Goal: Task Accomplishment & Management: Use online tool/utility

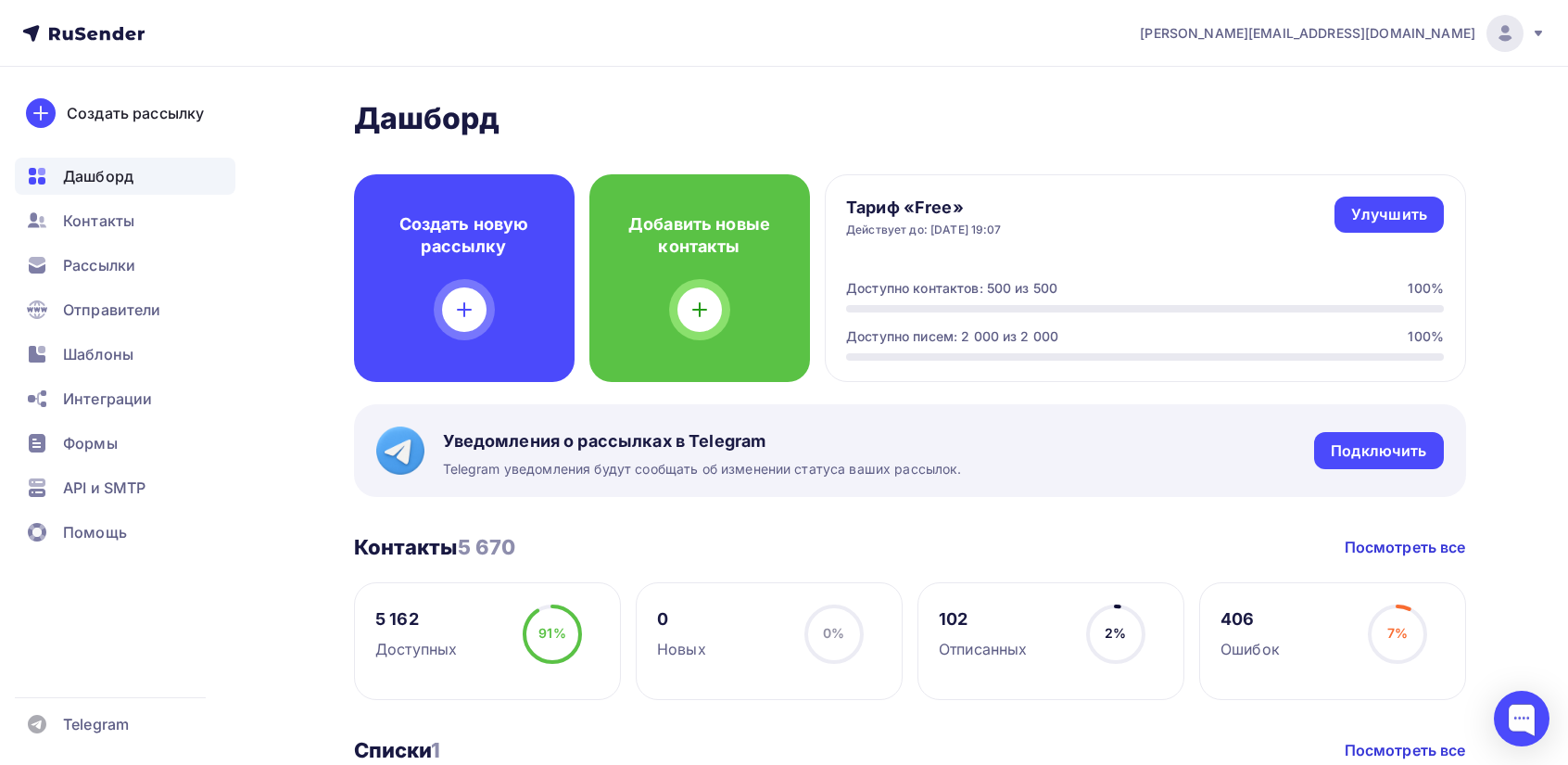
click at [1542, 29] on icon at bounding box center [1539, 33] width 15 height 15
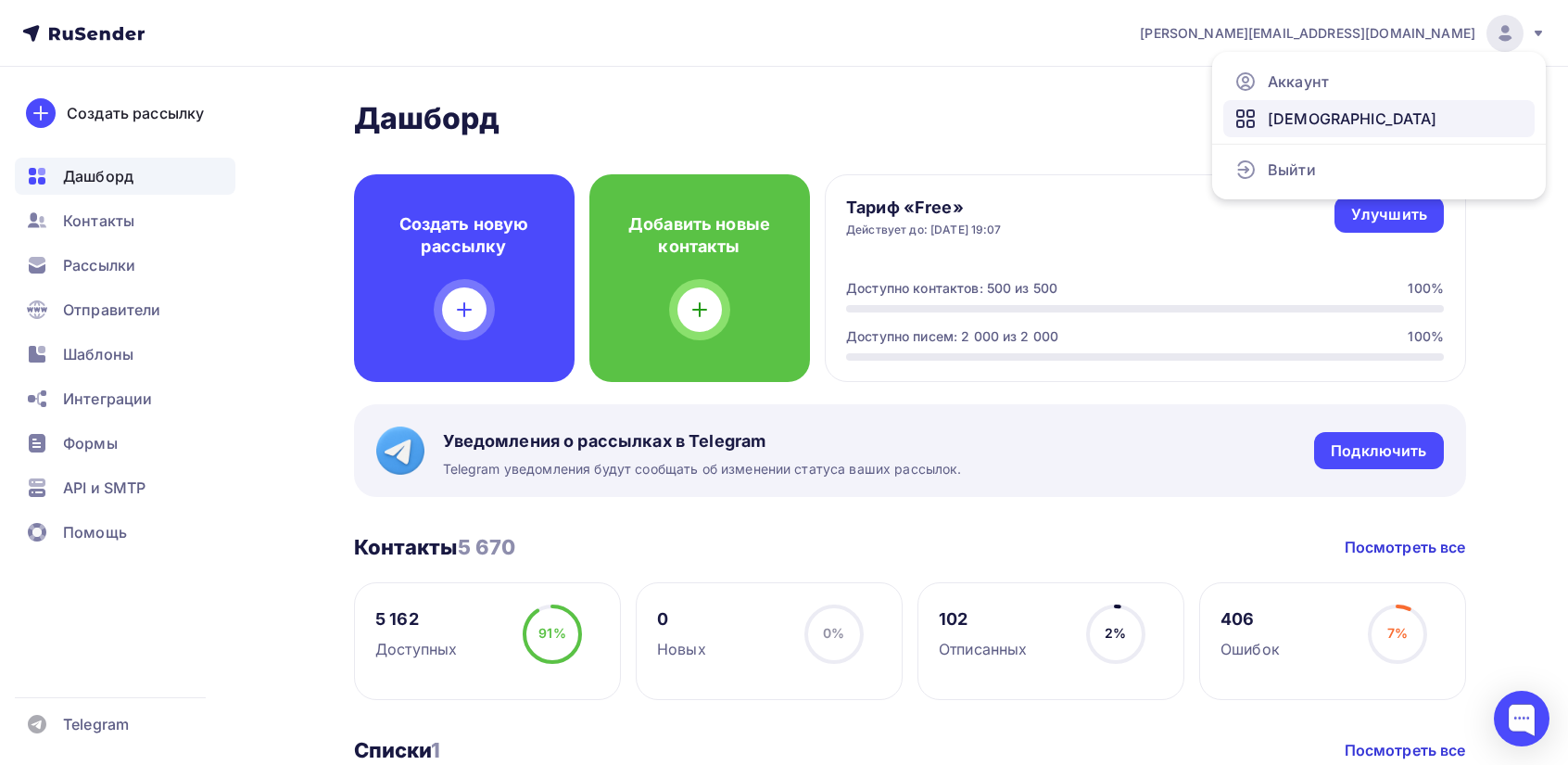
click at [1289, 115] on span "[DEMOGRAPHIC_DATA]" at bounding box center [1352, 118] width 169 height 22
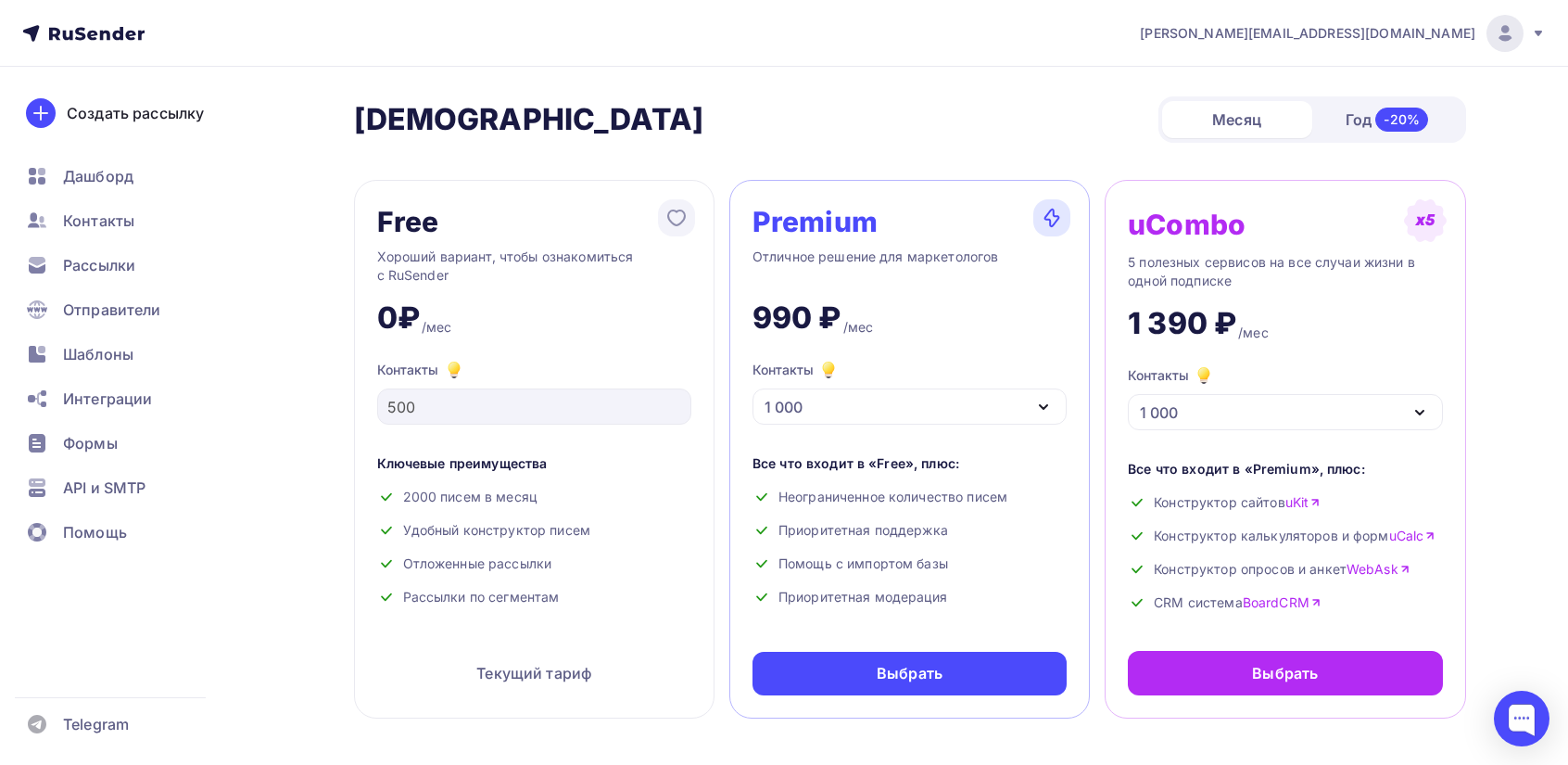
click at [1049, 406] on icon "button" at bounding box center [1043, 406] width 22 height 22
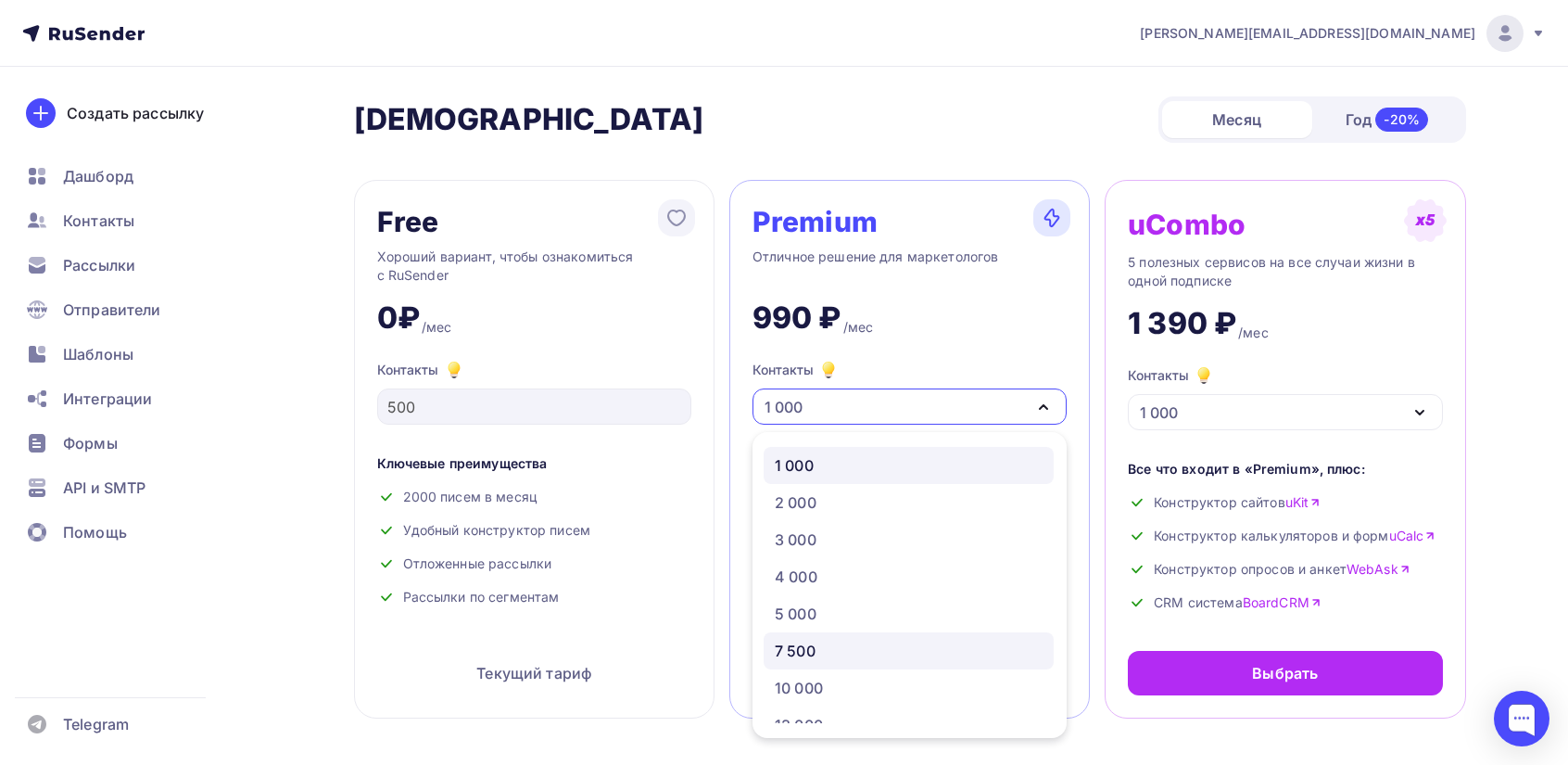
click at [812, 644] on div "7 500" at bounding box center [795, 650] width 41 height 22
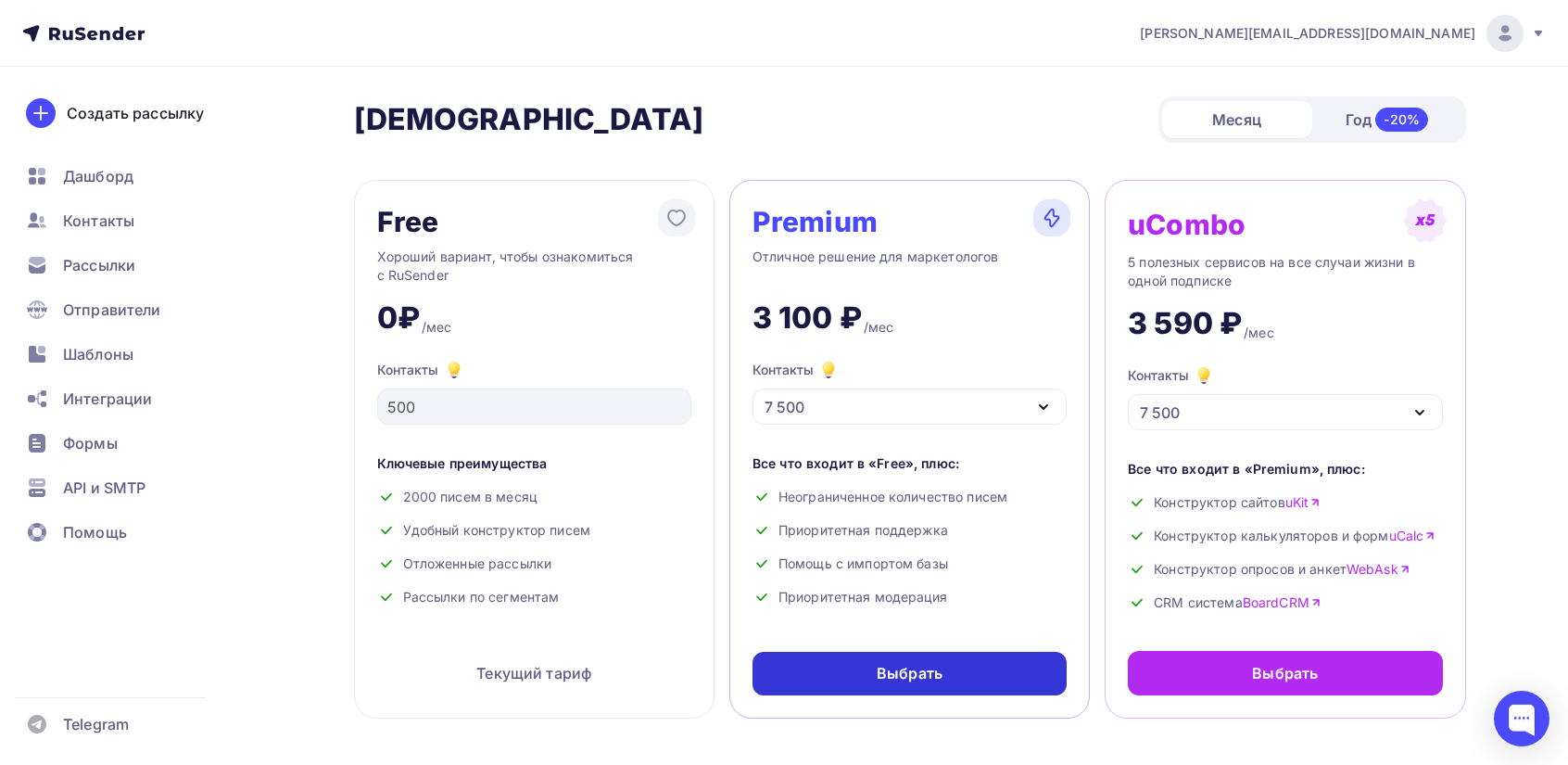
click at [892, 675] on div "Выбрать" at bounding box center [909, 674] width 66 height 21
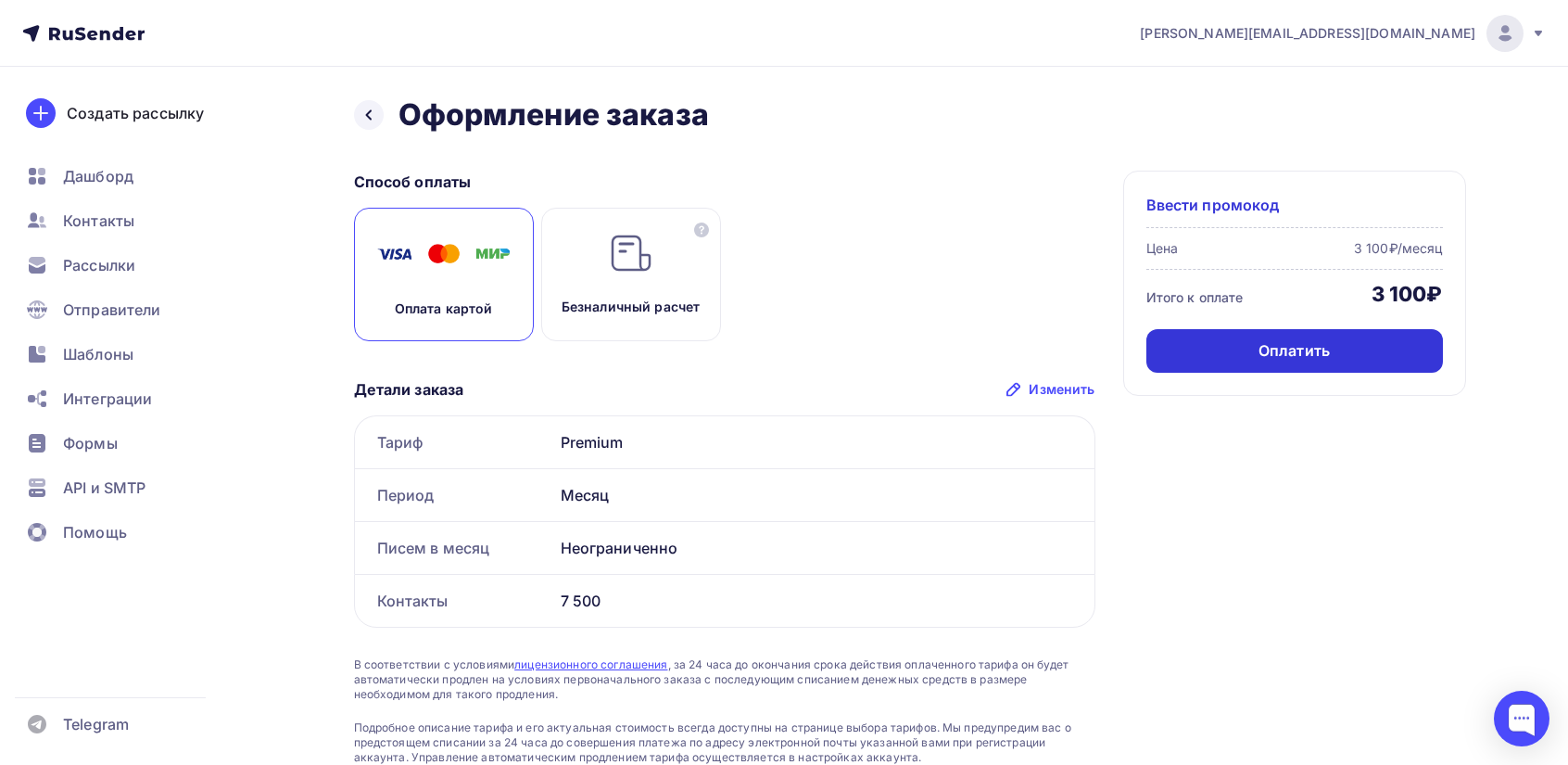
click at [1287, 341] on div "Оплатить" at bounding box center [1293, 351] width 71 height 21
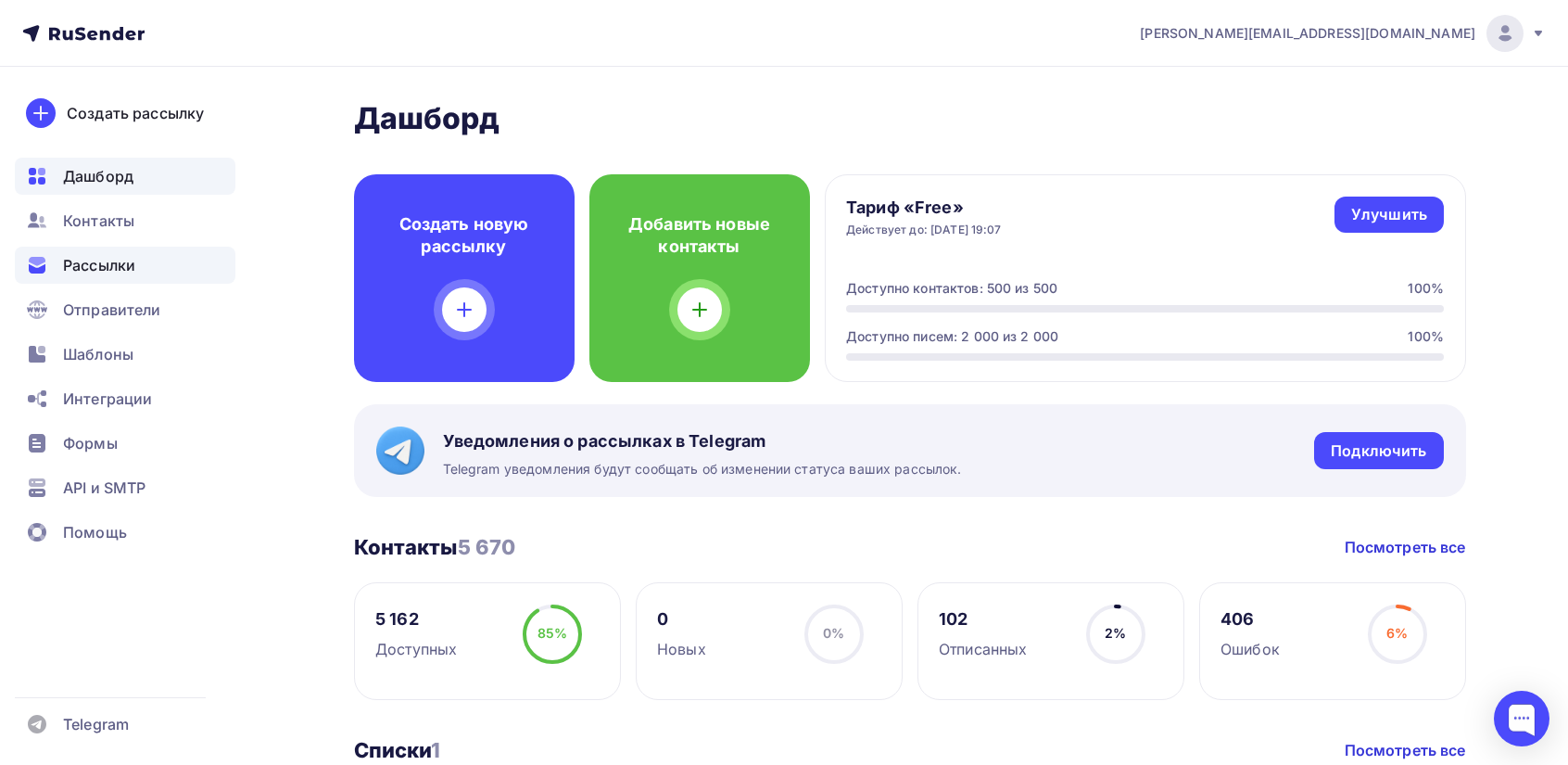
click at [111, 269] on span "Рассылки" at bounding box center [99, 265] width 72 height 22
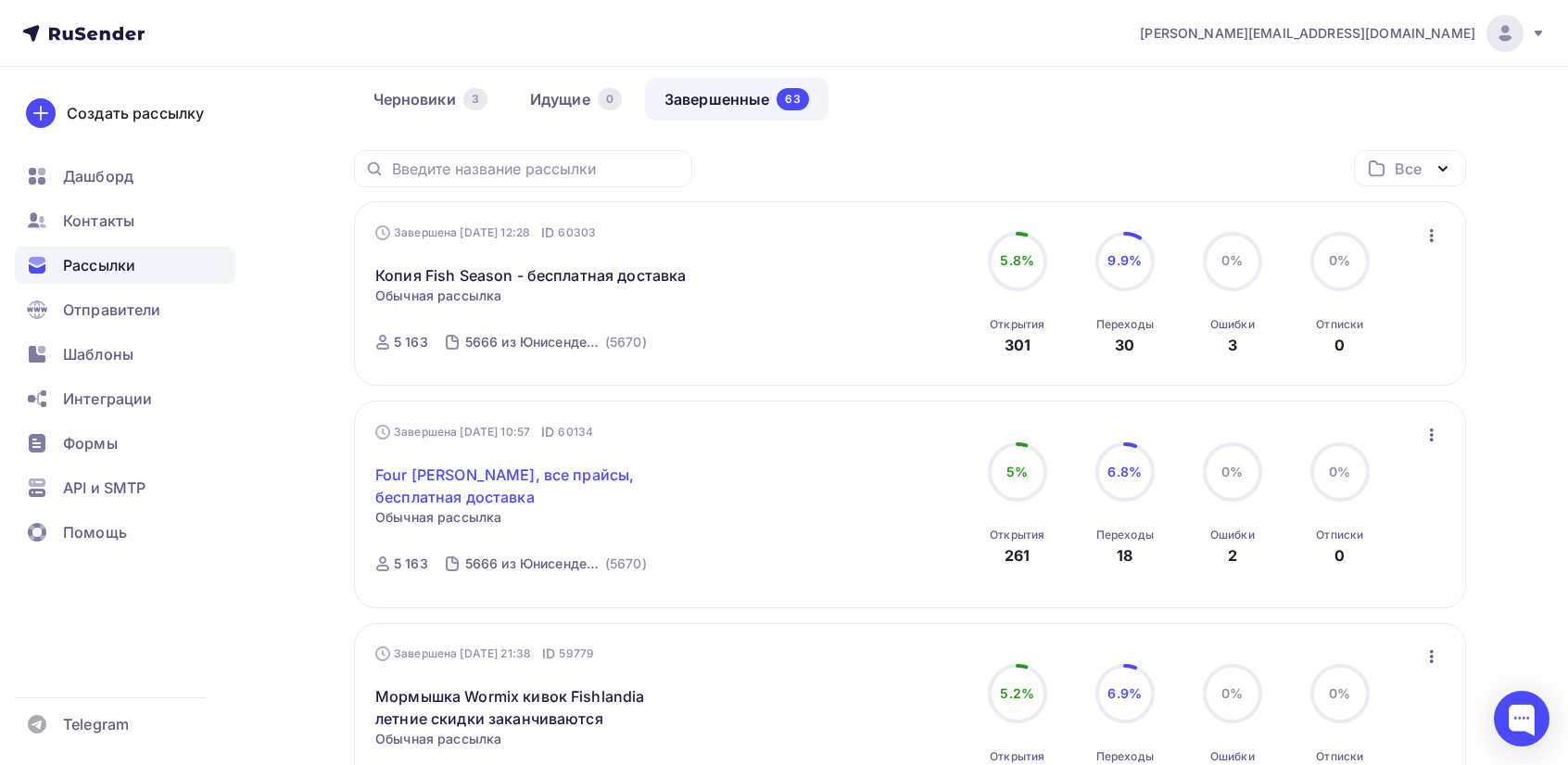
scroll to position [92, 0]
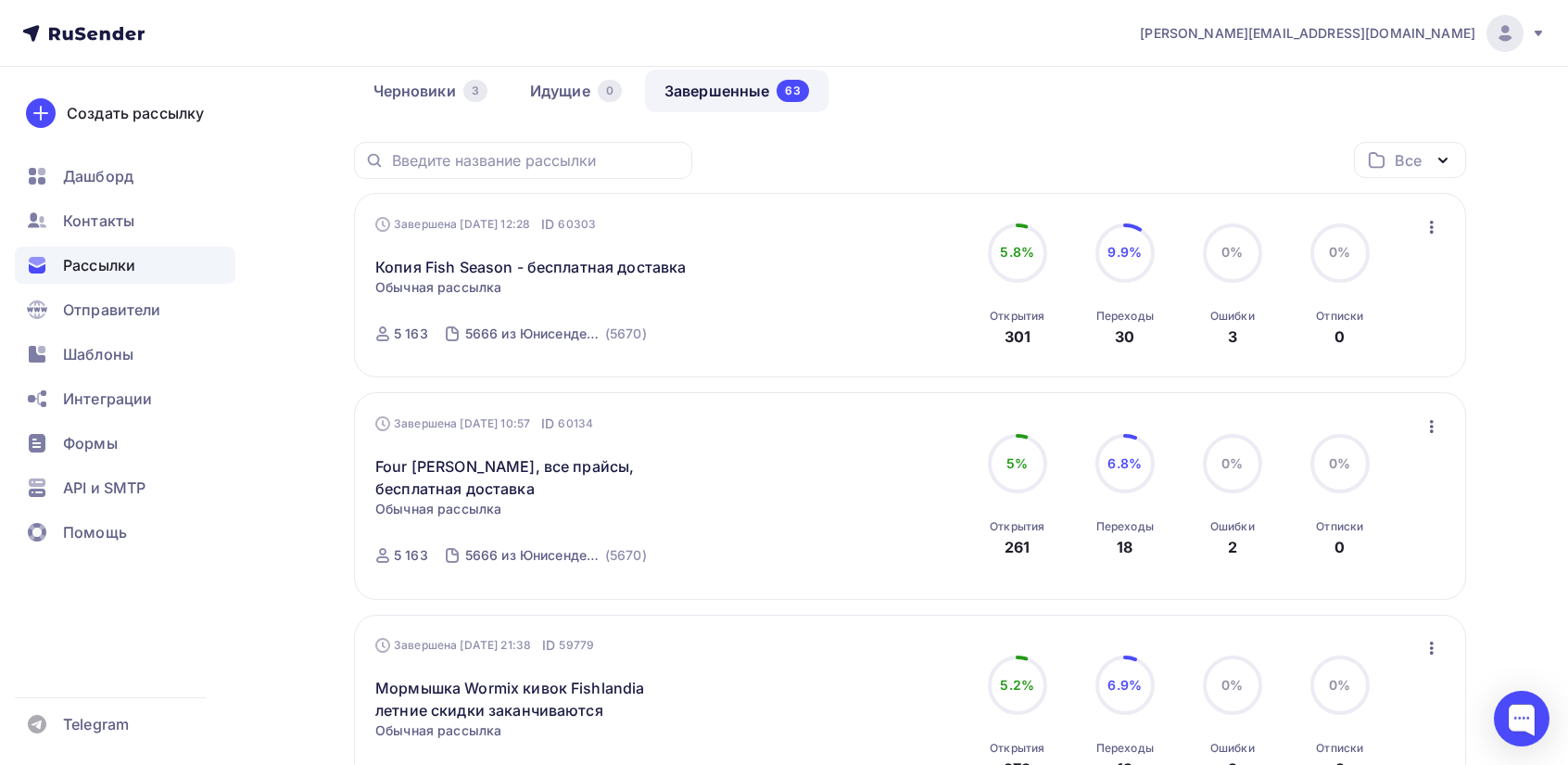
click at [1427, 423] on icon "button" at bounding box center [1431, 426] width 22 height 22
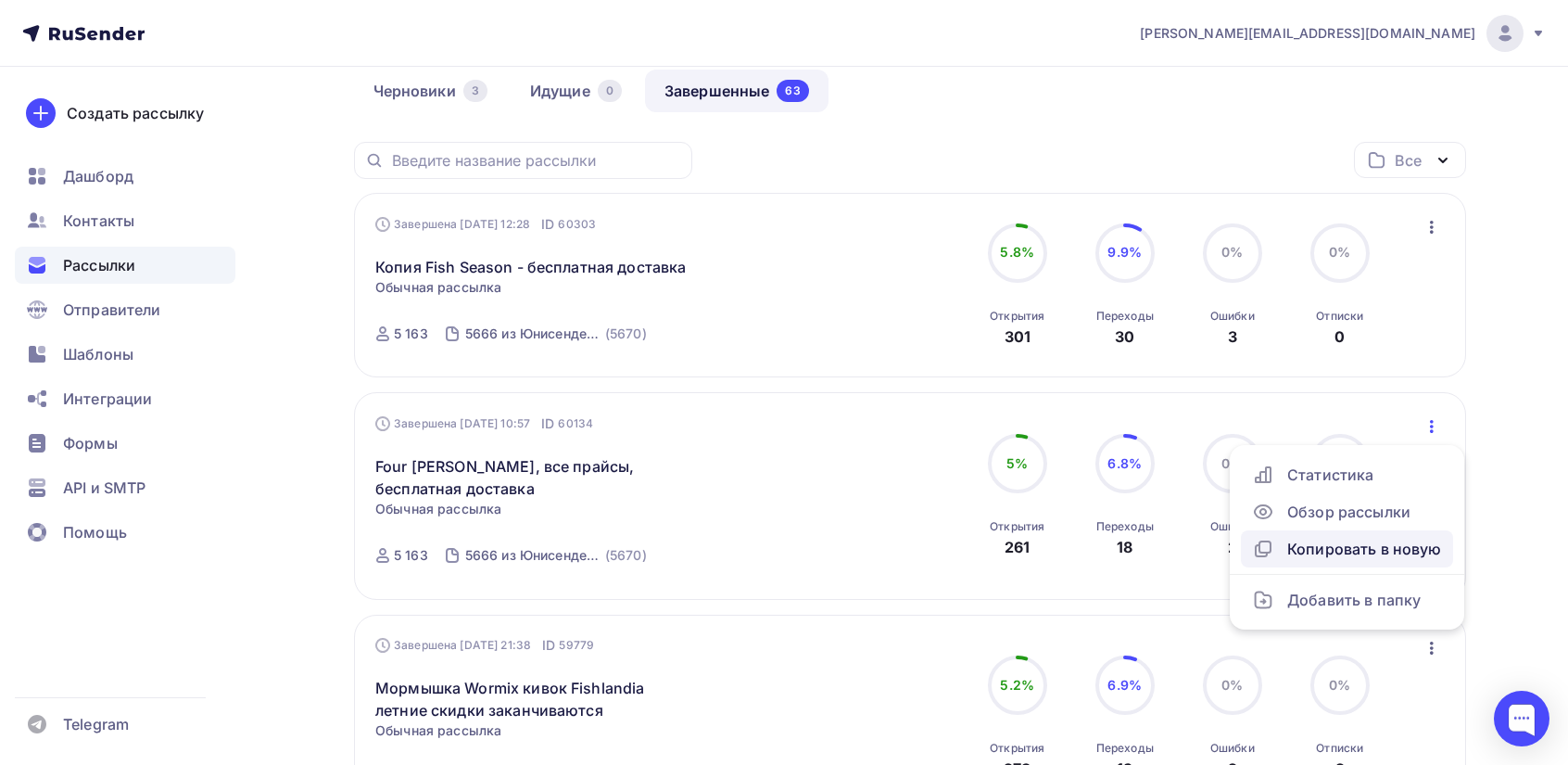
click at [1339, 549] on div "Копировать в новую" at bounding box center [1346, 548] width 190 height 22
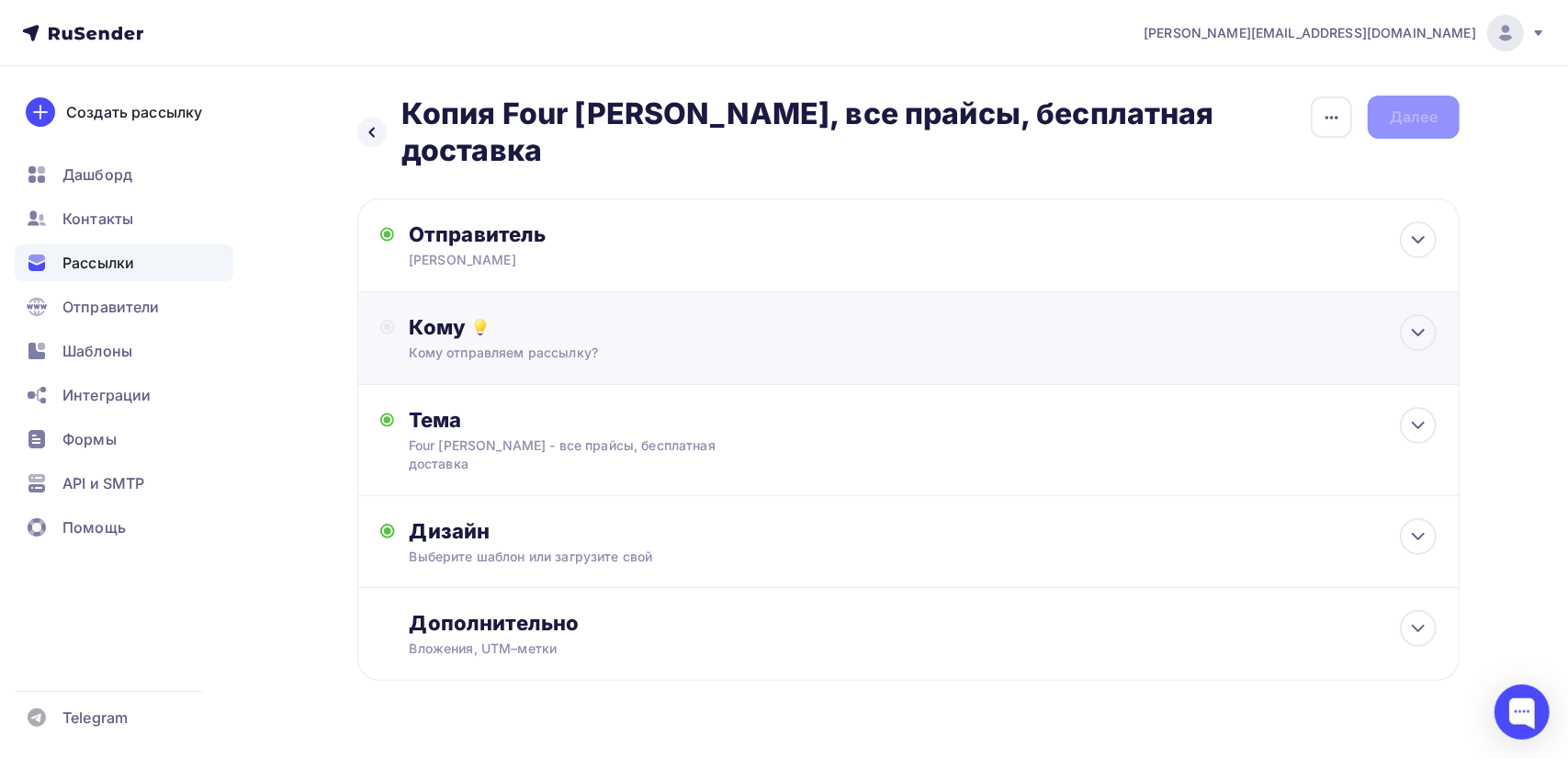
click at [555, 343] on div "Кому отправляем рассылку?" at bounding box center [872, 352] width 925 height 18
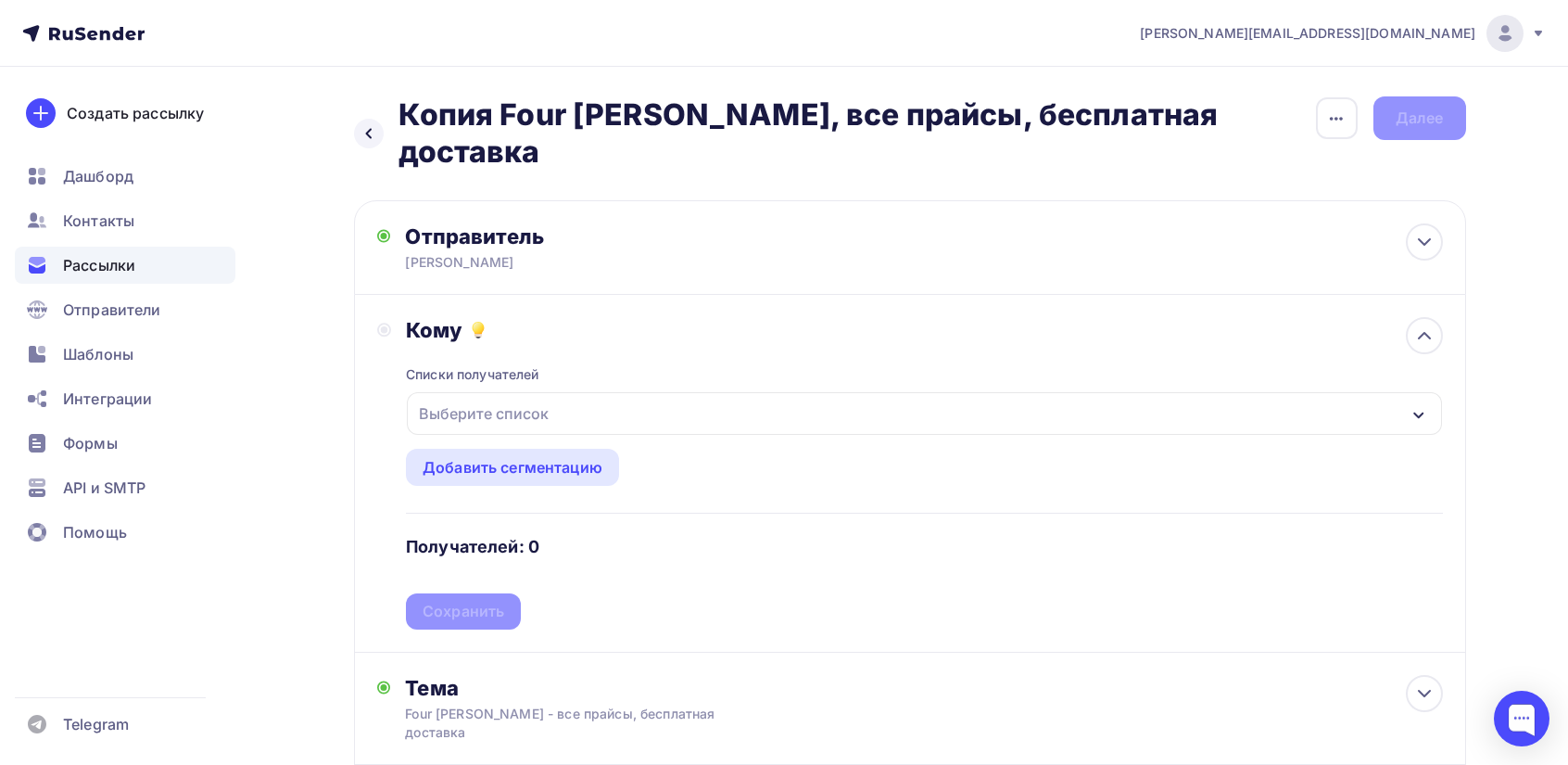
click at [571, 392] on div "Выберите список" at bounding box center [923, 413] width 1034 height 43
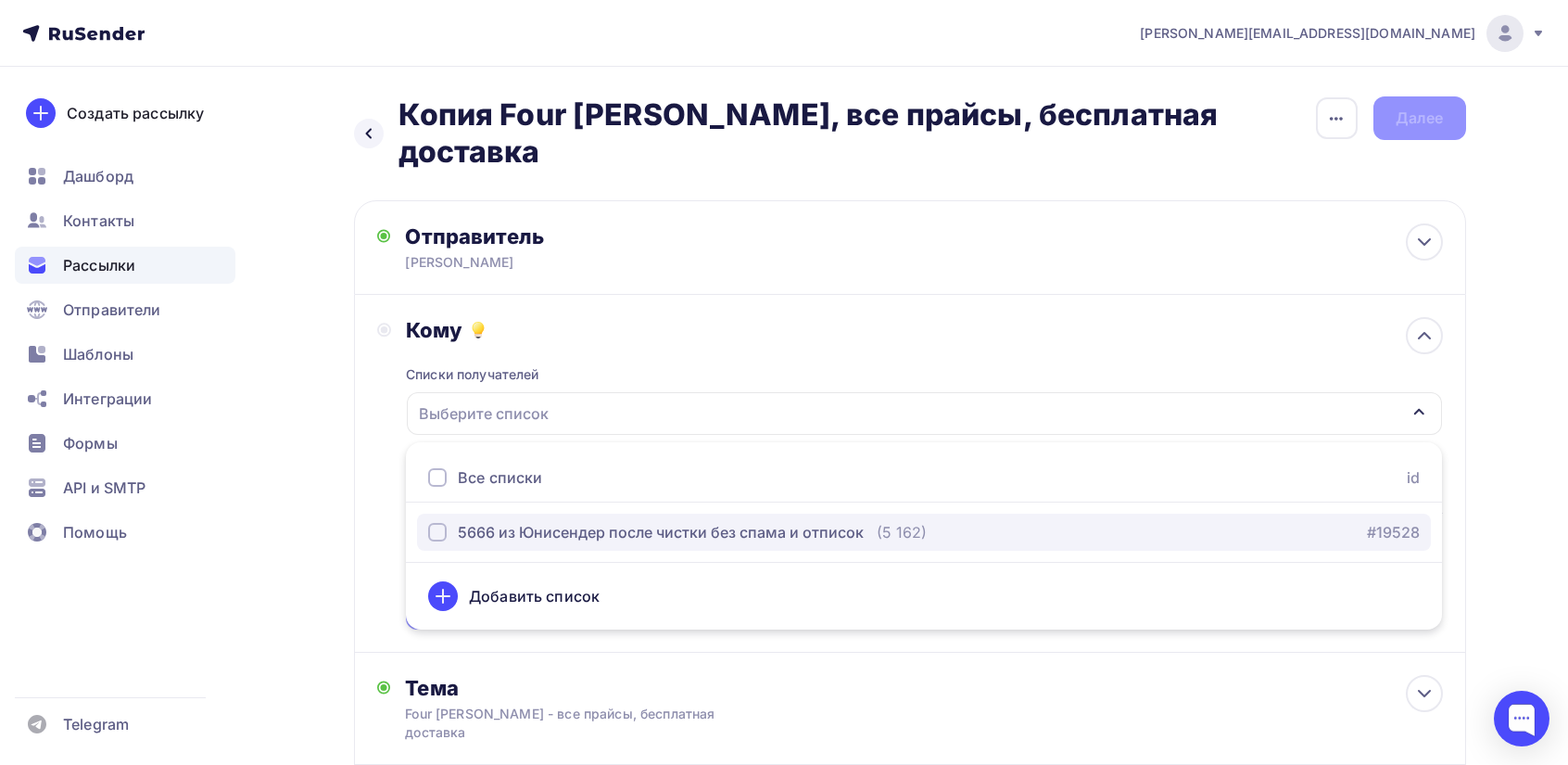
click at [439, 523] on div "button" at bounding box center [436, 532] width 18 height 18
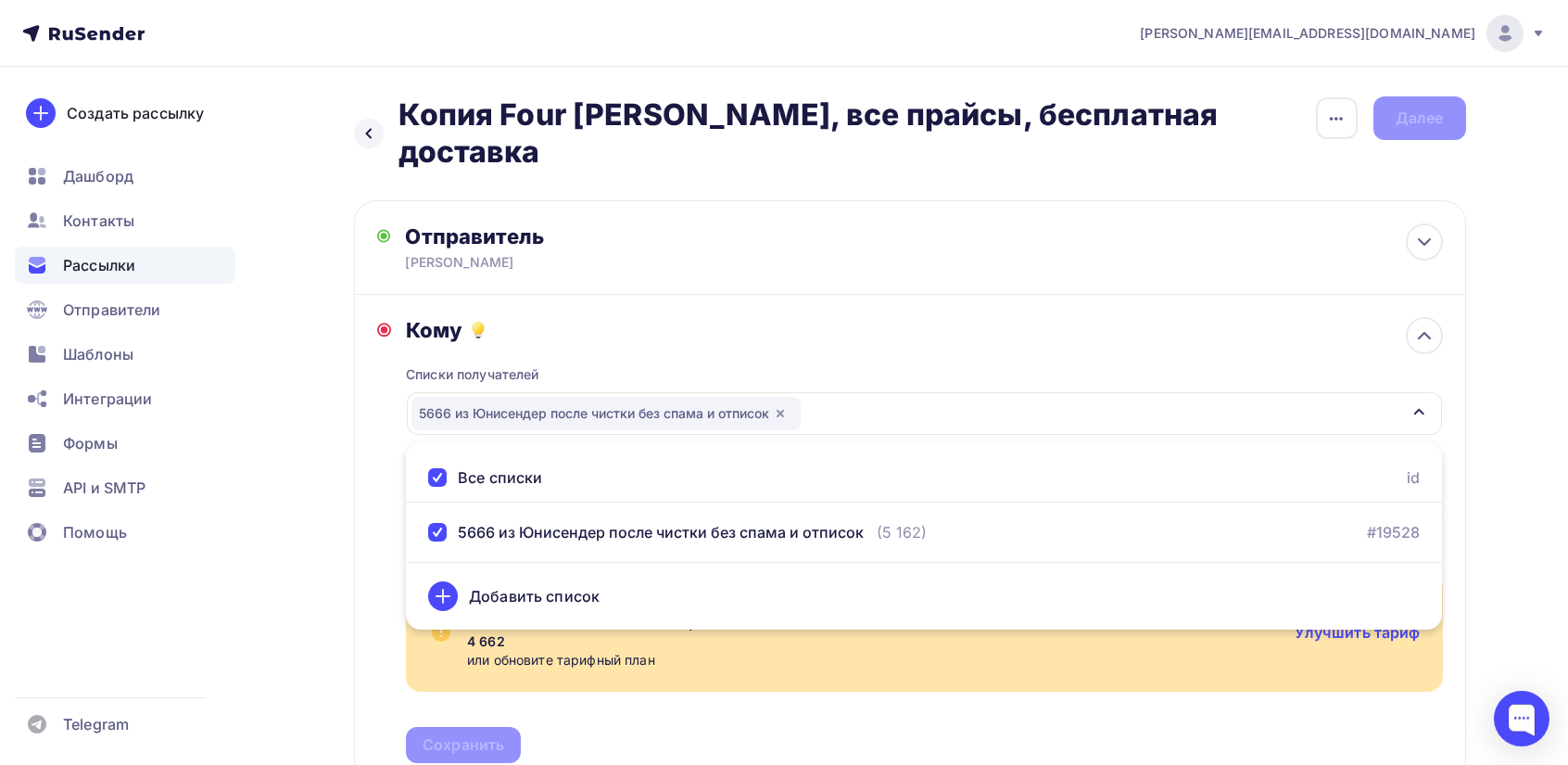
click at [381, 558] on div "Кому Списки получателей 5666 из Юнисендер после чистки без спама и отписок Все …" at bounding box center [910, 539] width 1066 height 446
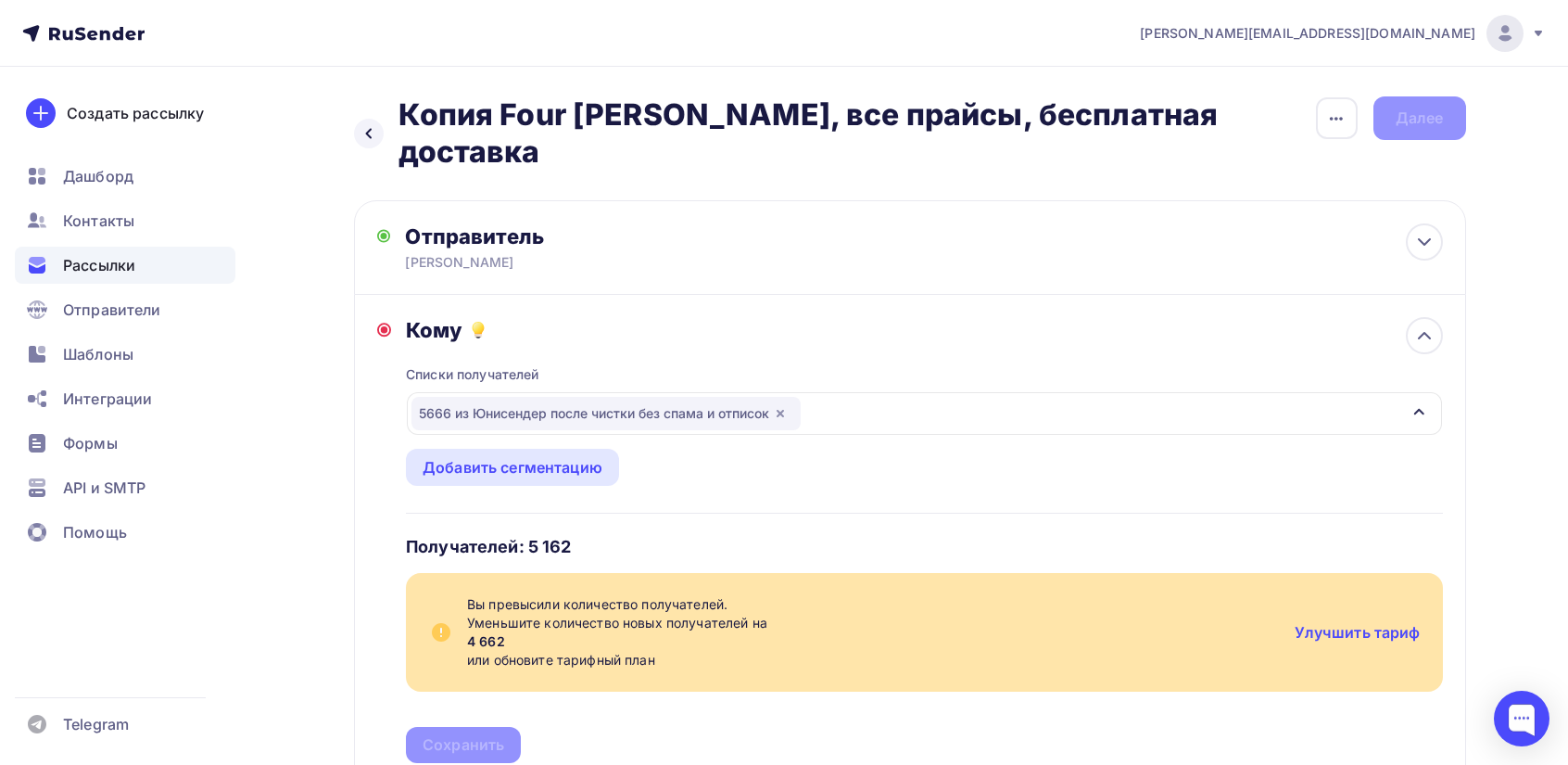
click at [100, 23] on icon at bounding box center [83, 32] width 123 height 22
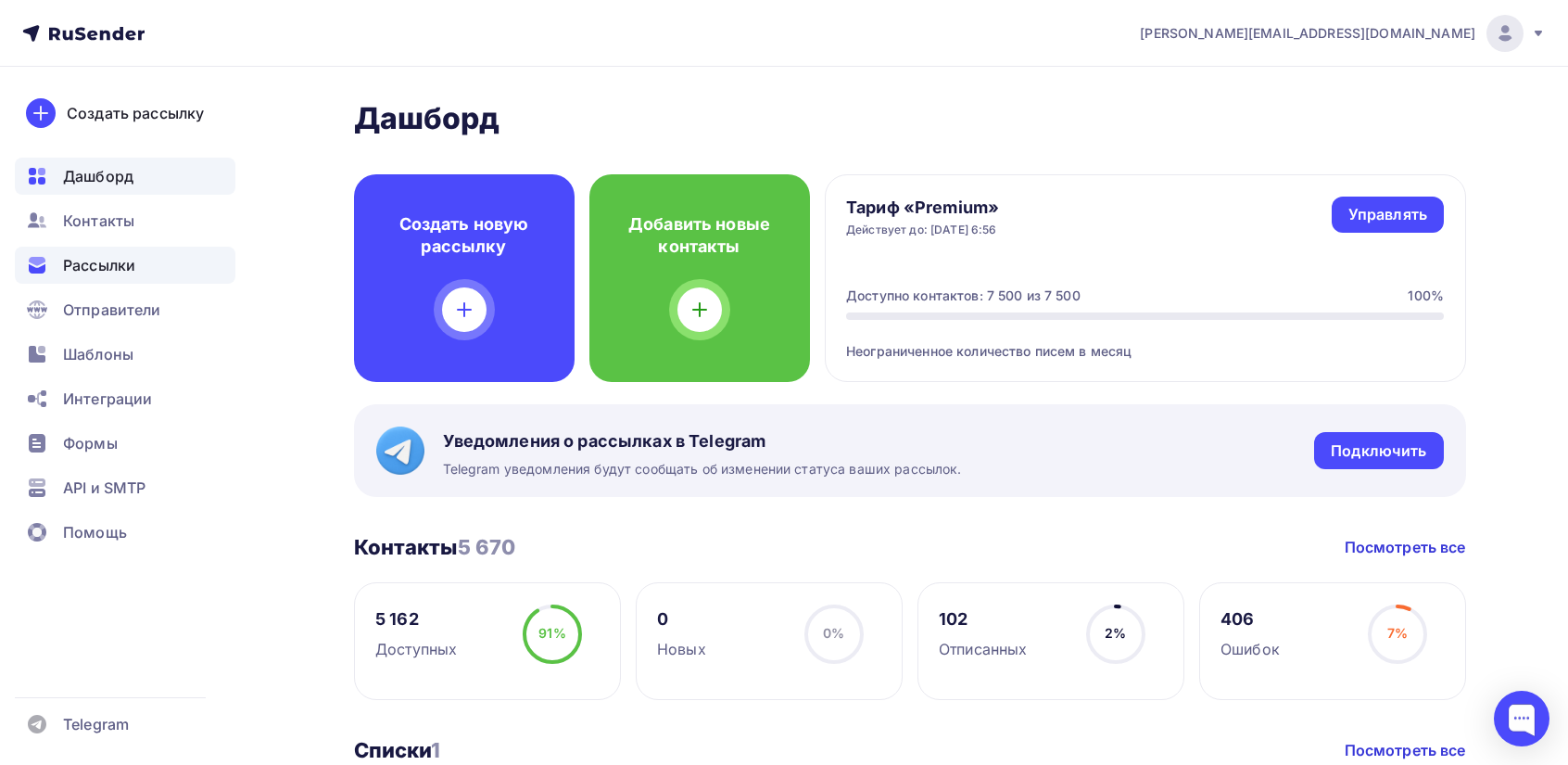
click at [117, 268] on span "Рассылки" at bounding box center [99, 265] width 72 height 22
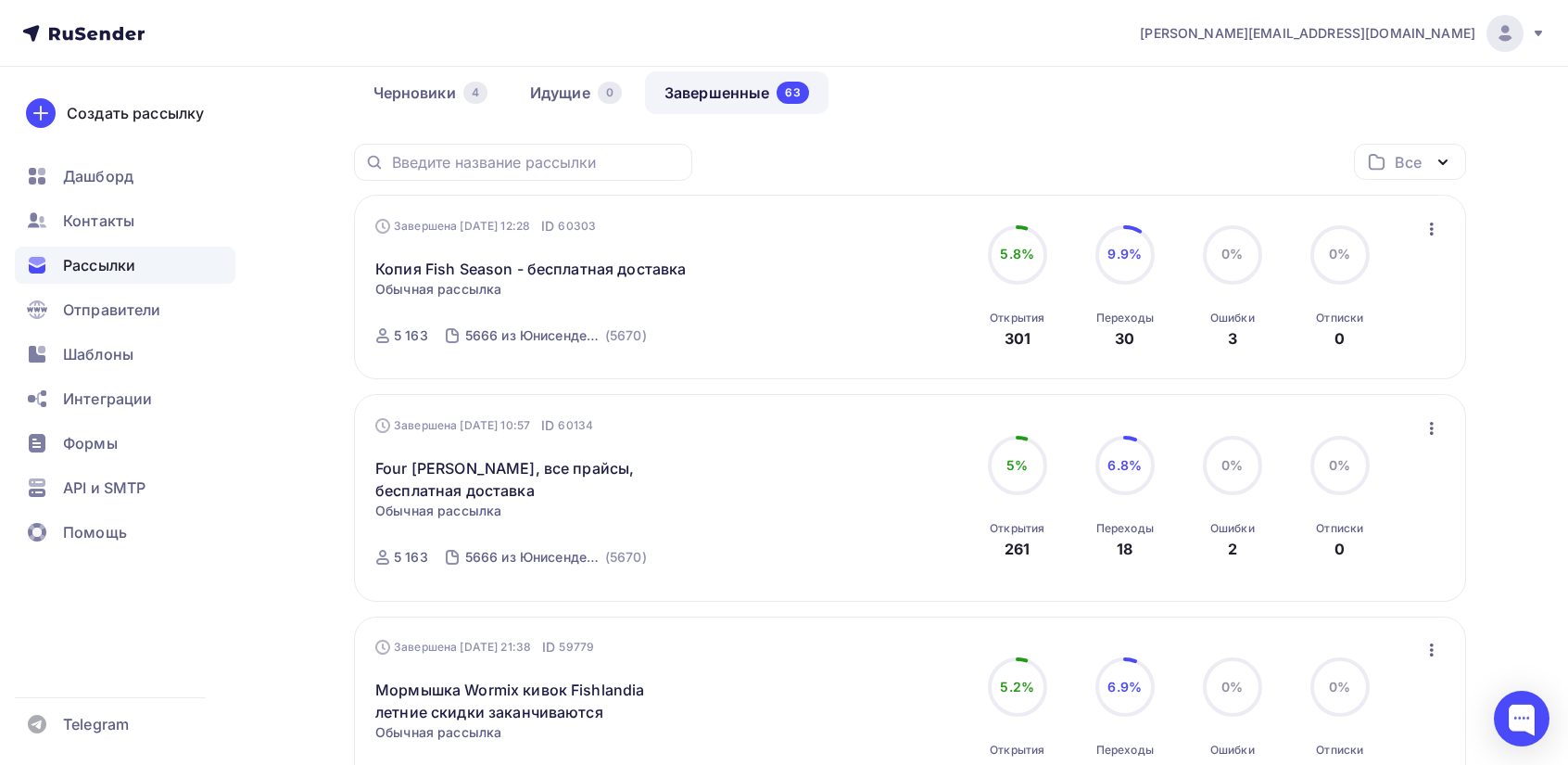
scroll to position [92, 0]
click at [1438, 436] on icon "button" at bounding box center [1431, 426] width 22 height 22
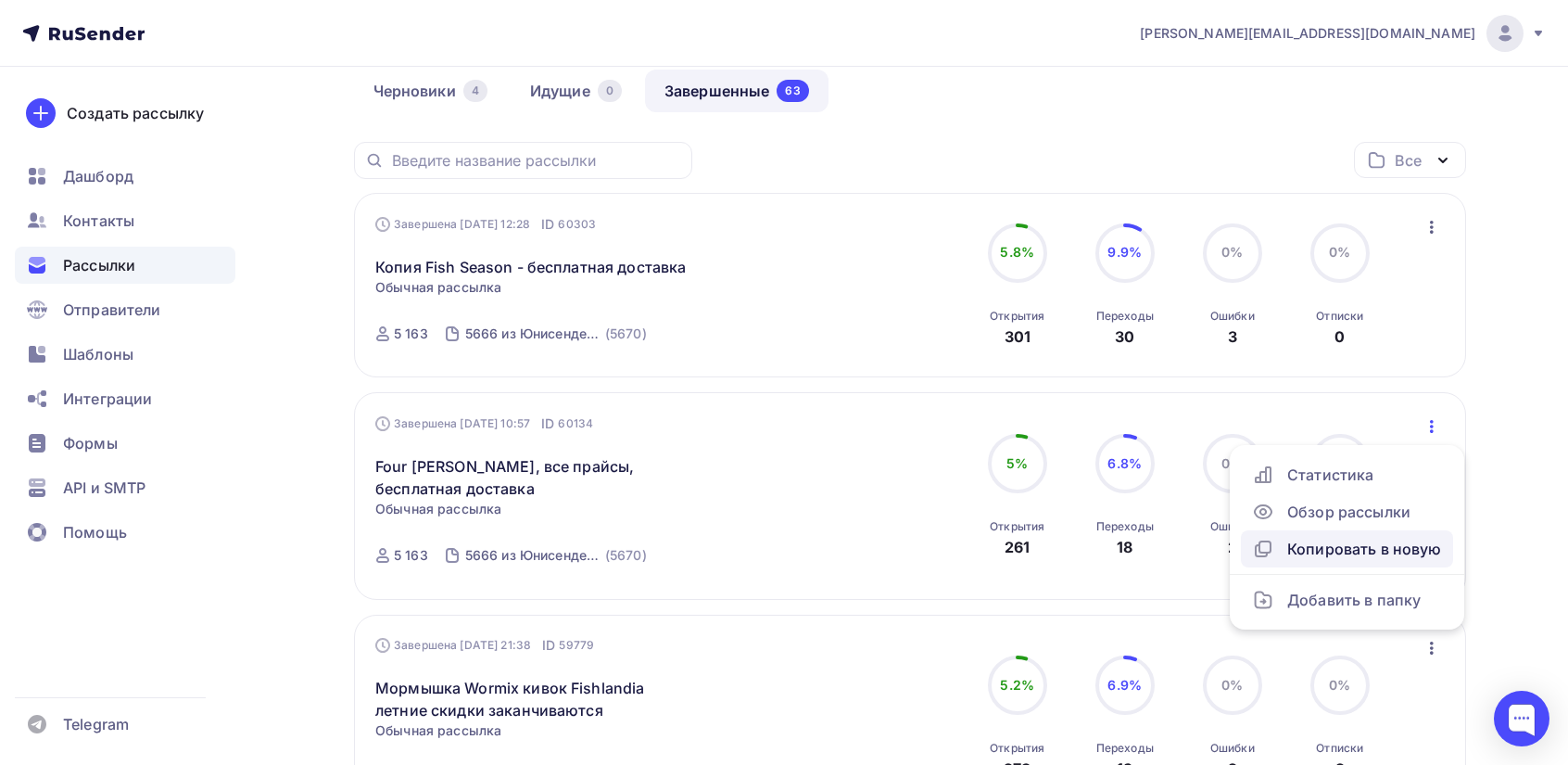
click at [1324, 551] on div "Копировать в новую" at bounding box center [1346, 548] width 190 height 22
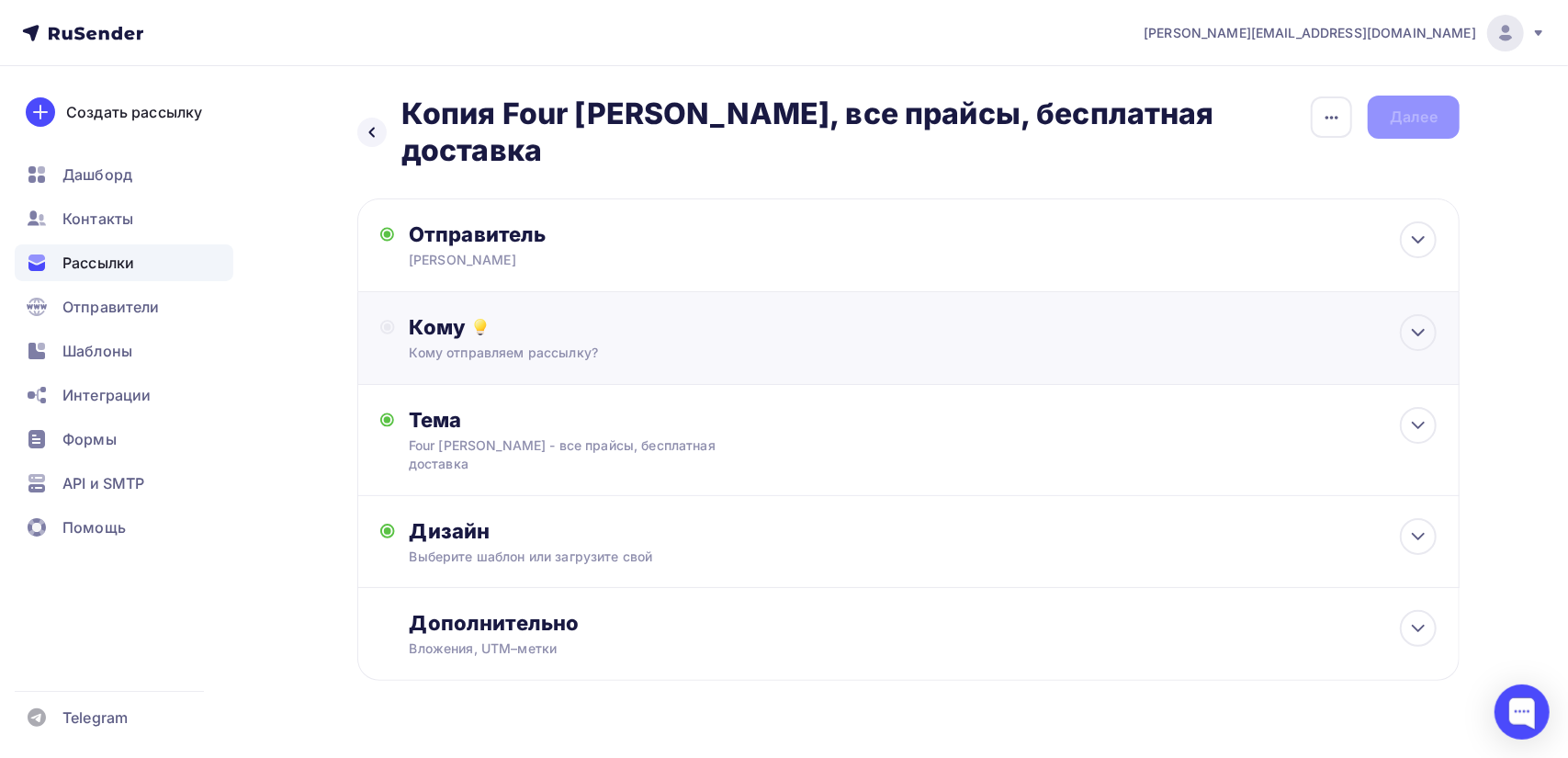
click at [637, 314] on div "Кому" at bounding box center [923, 326] width 1027 height 25
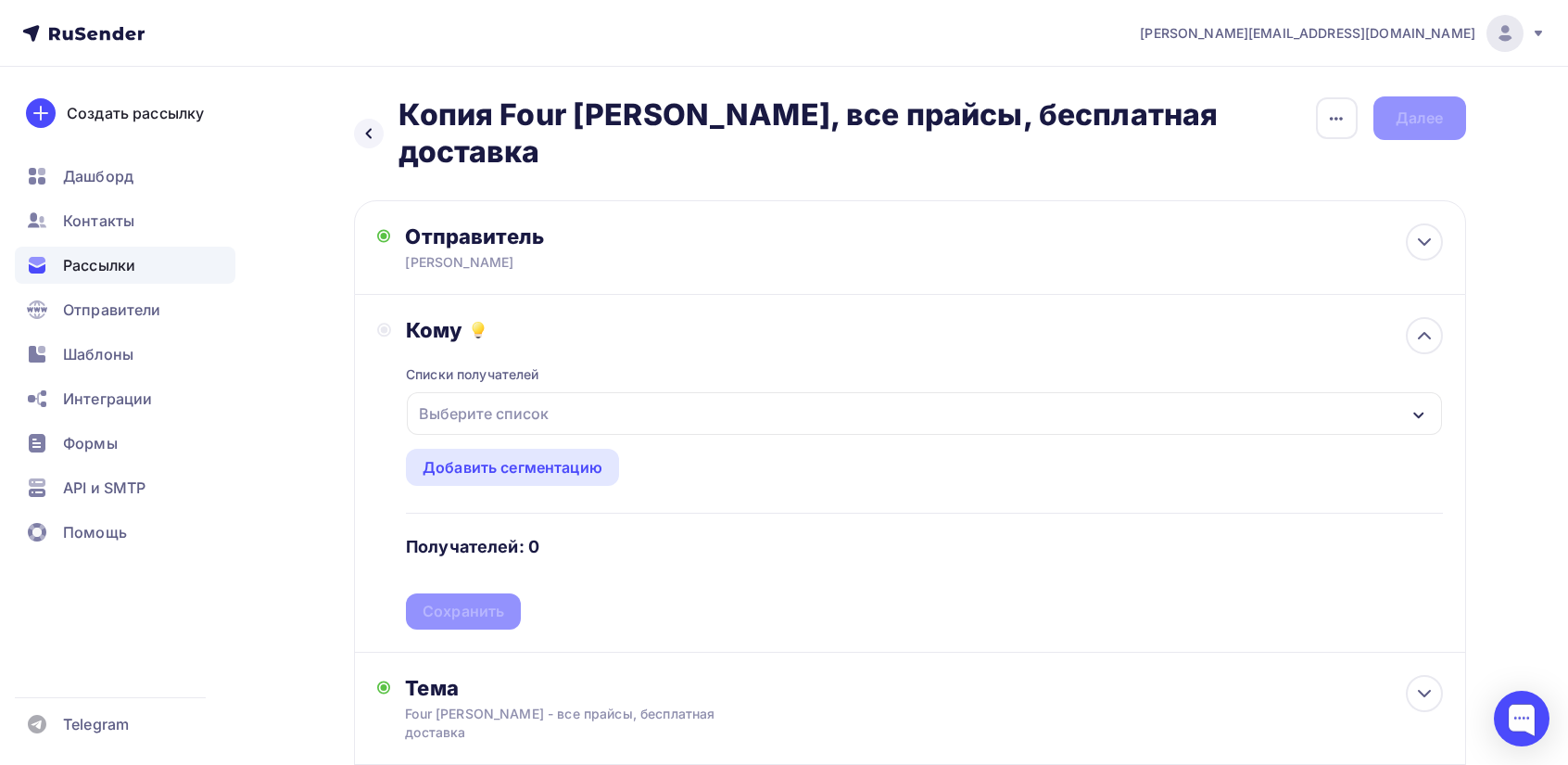
click at [483, 397] on div "Выберите список" at bounding box center [484, 413] width 145 height 33
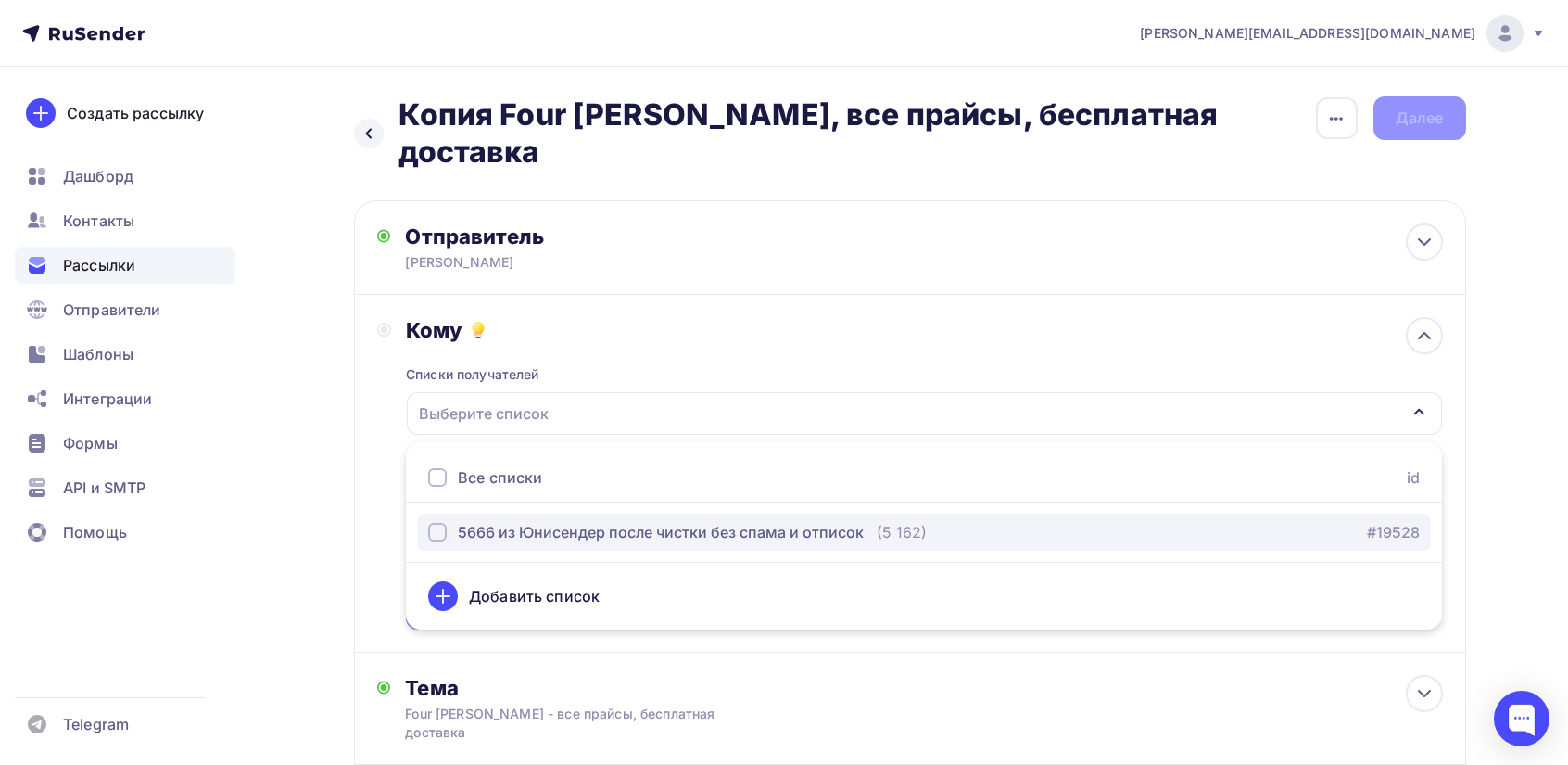
click at [467, 521] on div "5666 из Юнисендер после чистки без спама и отписок" at bounding box center [660, 532] width 406 height 22
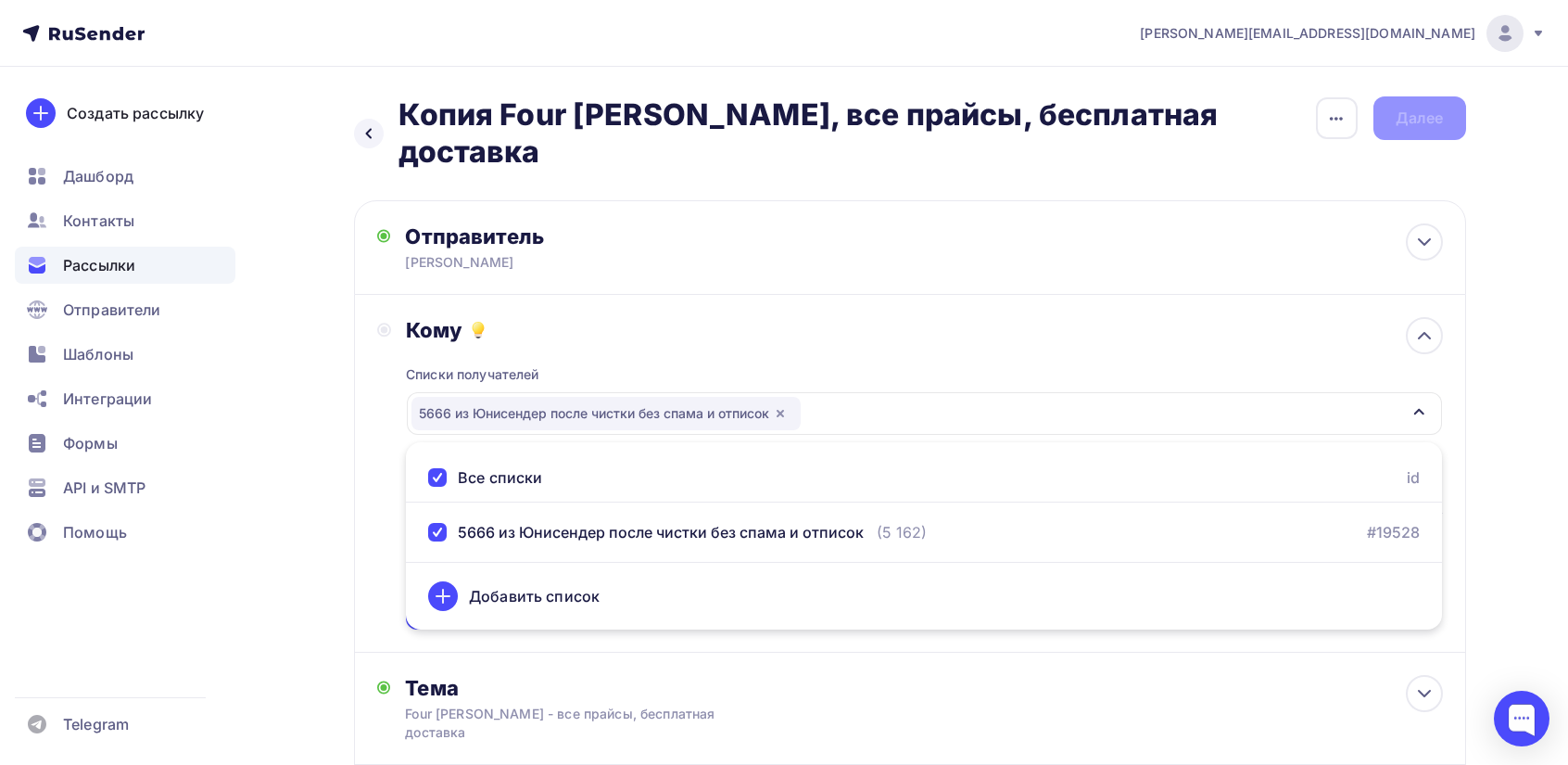
click at [389, 473] on div "Кому Списки получателей 5666 из [GEOGRAPHIC_DATA] после чистки без спама и отпи…" at bounding box center [910, 473] width 1066 height 312
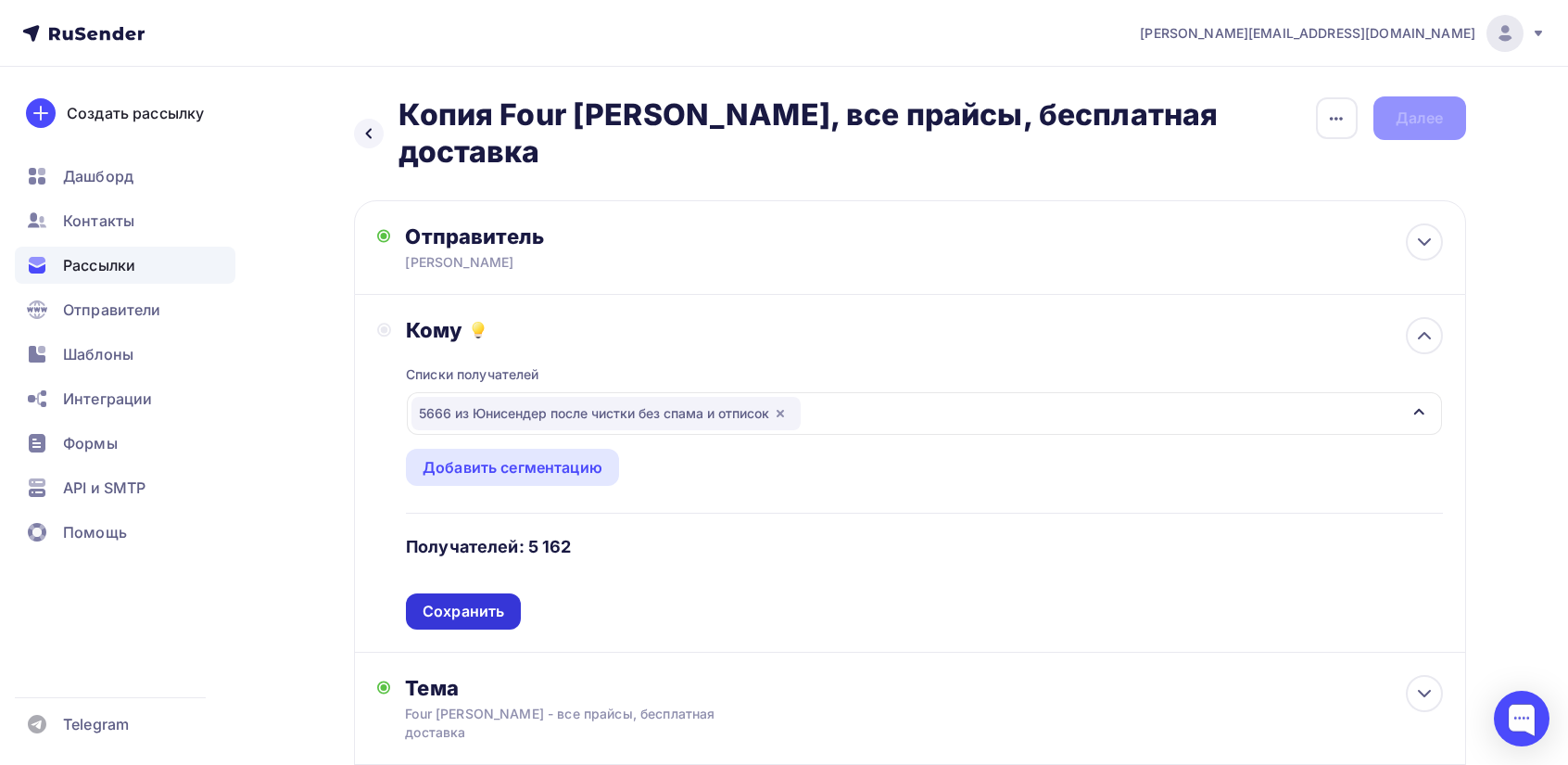
click at [466, 600] on div "Сохранить" at bounding box center [463, 611] width 82 height 21
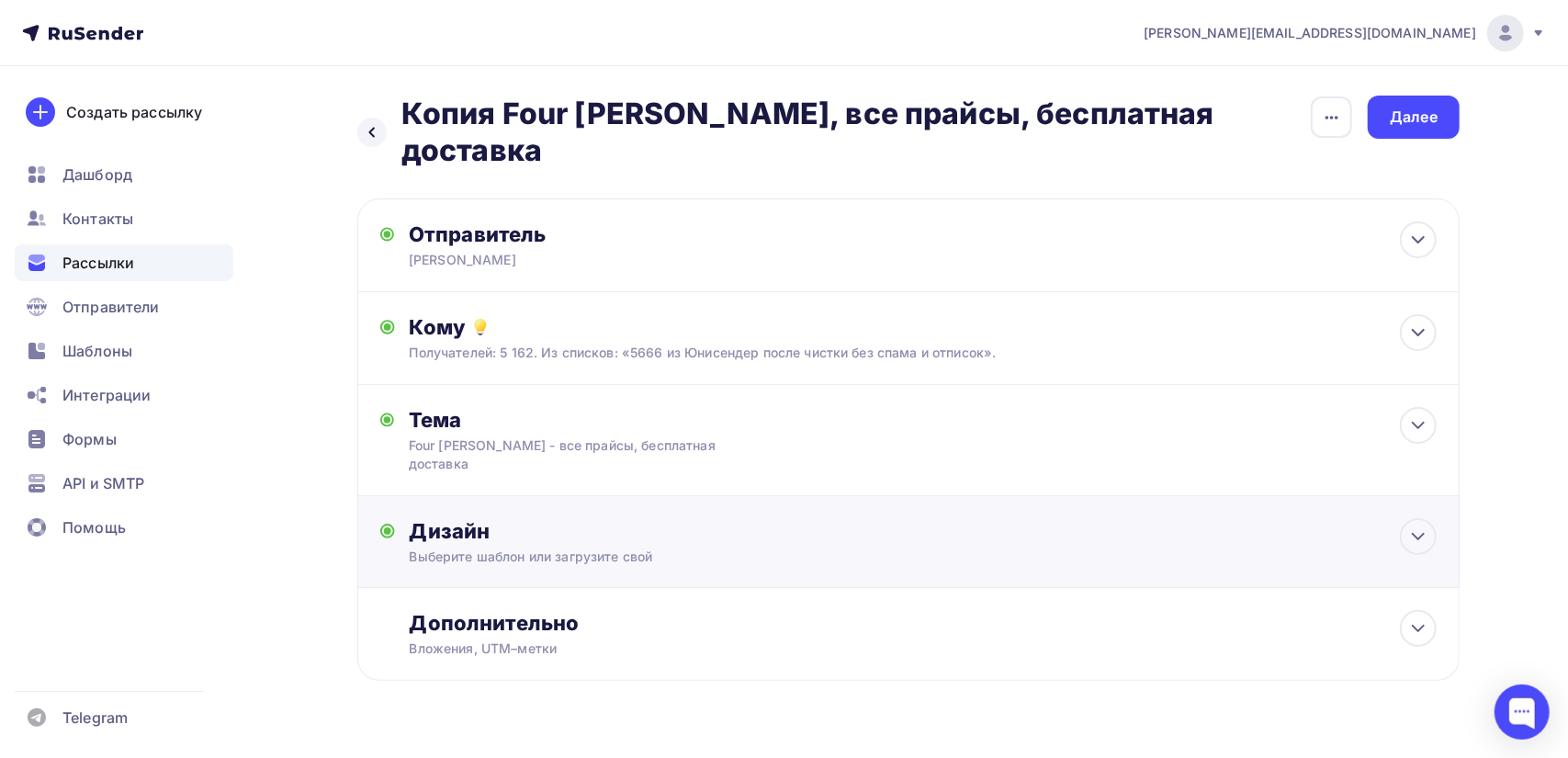
click at [558, 548] on div "Выберите шаблон или загрузите свой" at bounding box center [872, 556] width 925 height 18
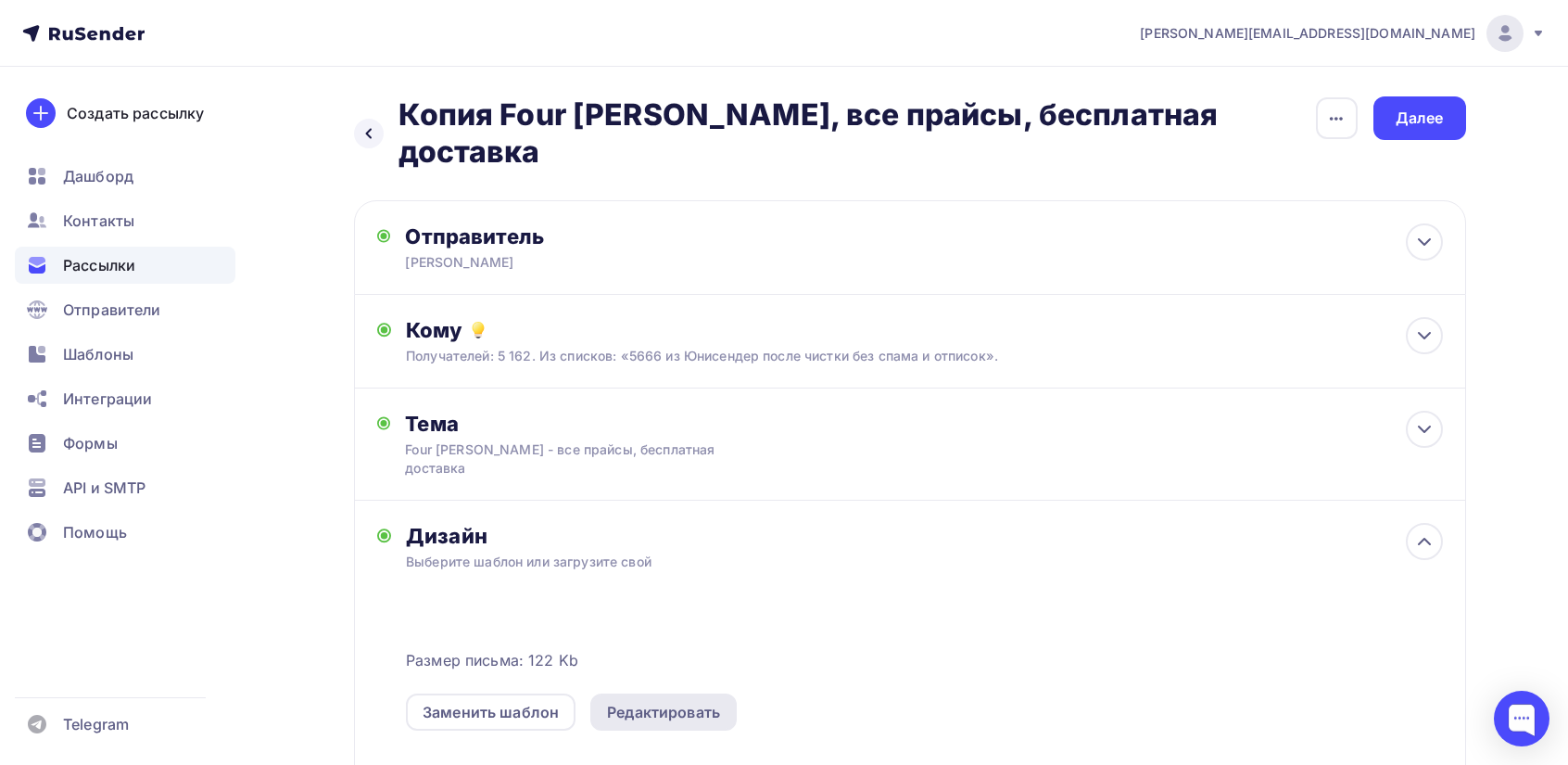
click at [652, 701] on div "Редактировать" at bounding box center [663, 712] width 113 height 22
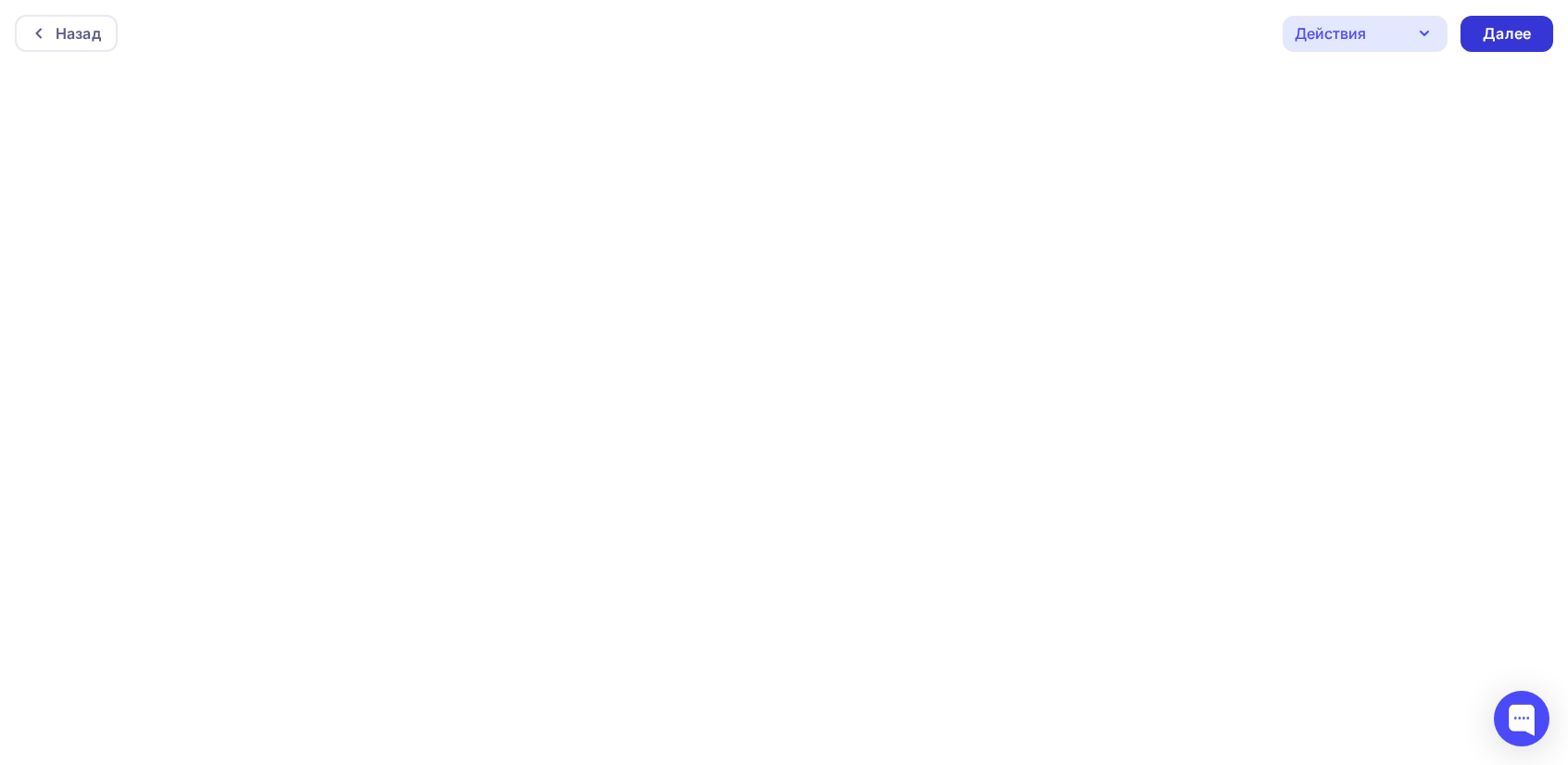
click at [1522, 29] on div "Далее" at bounding box center [1506, 33] width 48 height 21
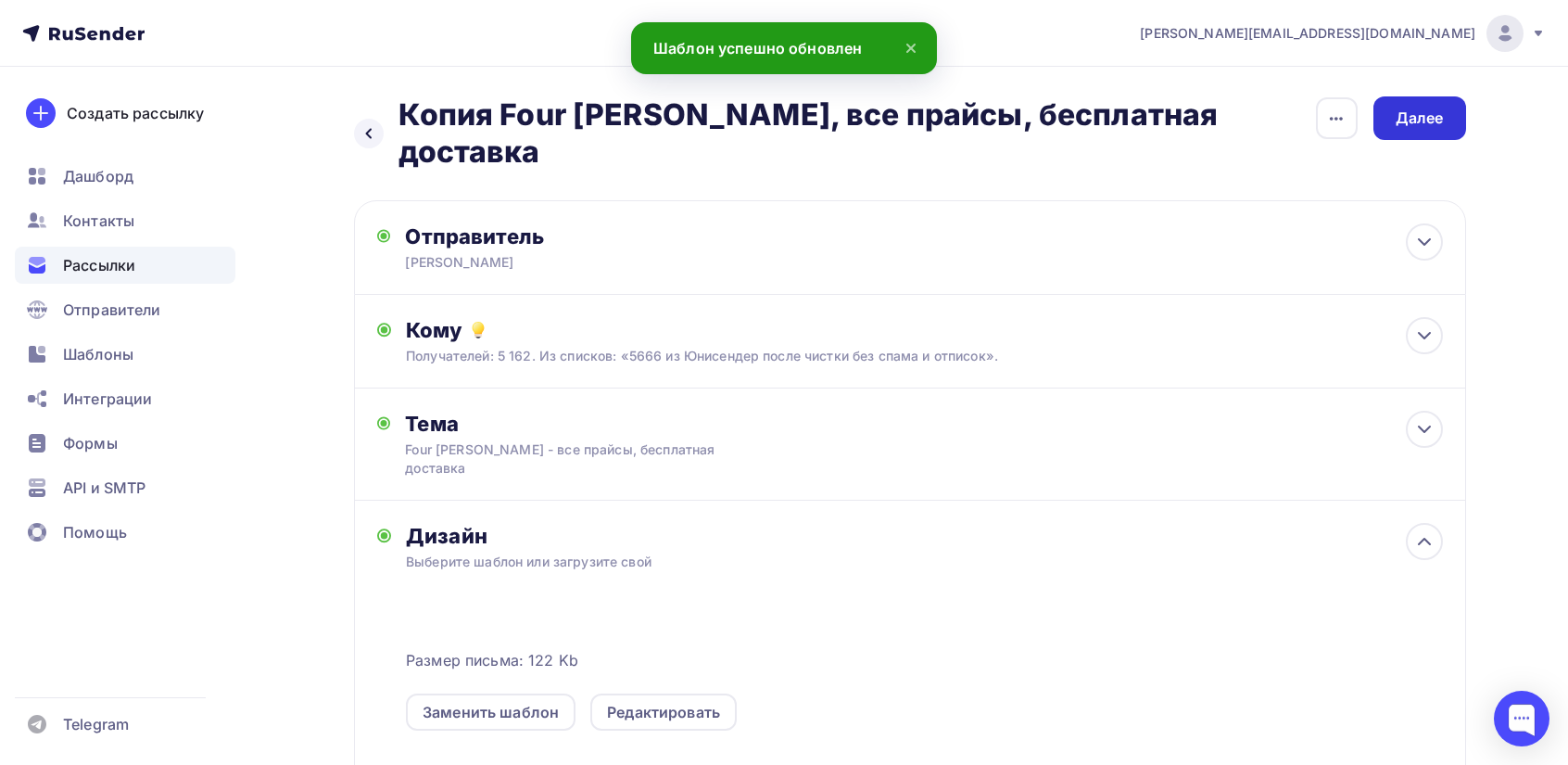
click at [1427, 114] on div "Далее" at bounding box center [1420, 118] width 48 height 21
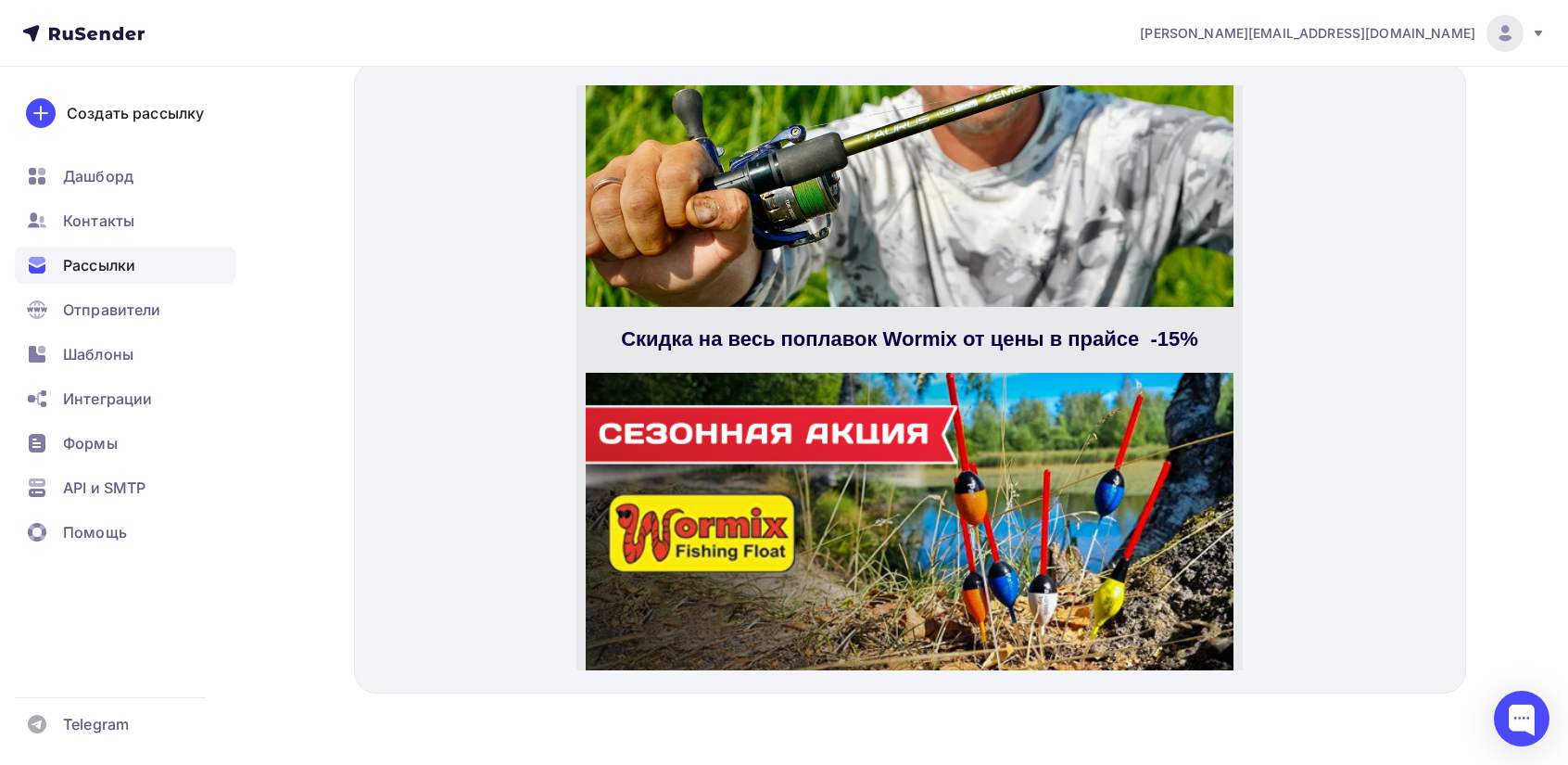
scroll to position [5192, 0]
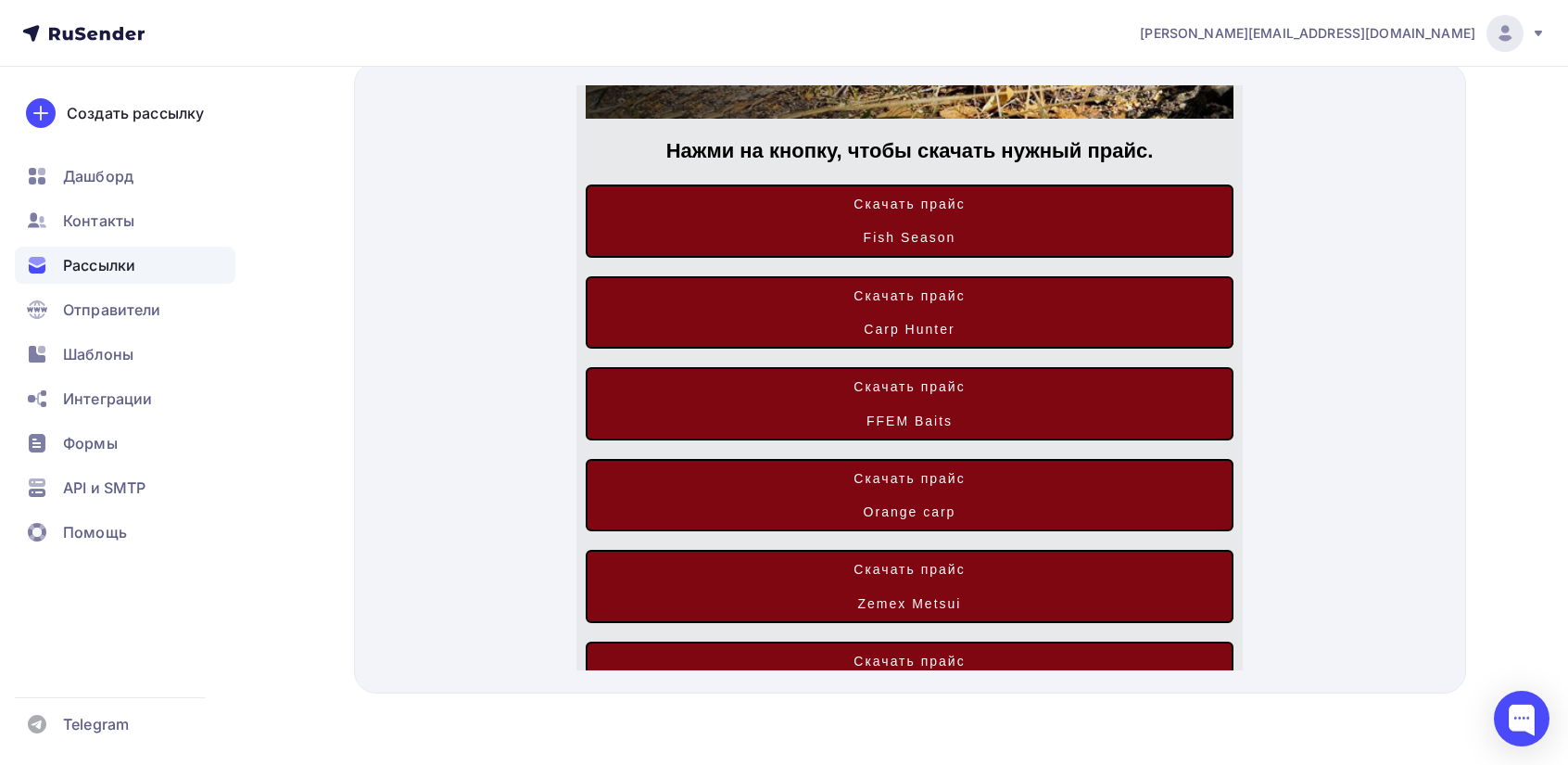
click at [928, 529] on span "Скачать прайс Zemex Metsui" at bounding box center [909, 563] width 644 height 69
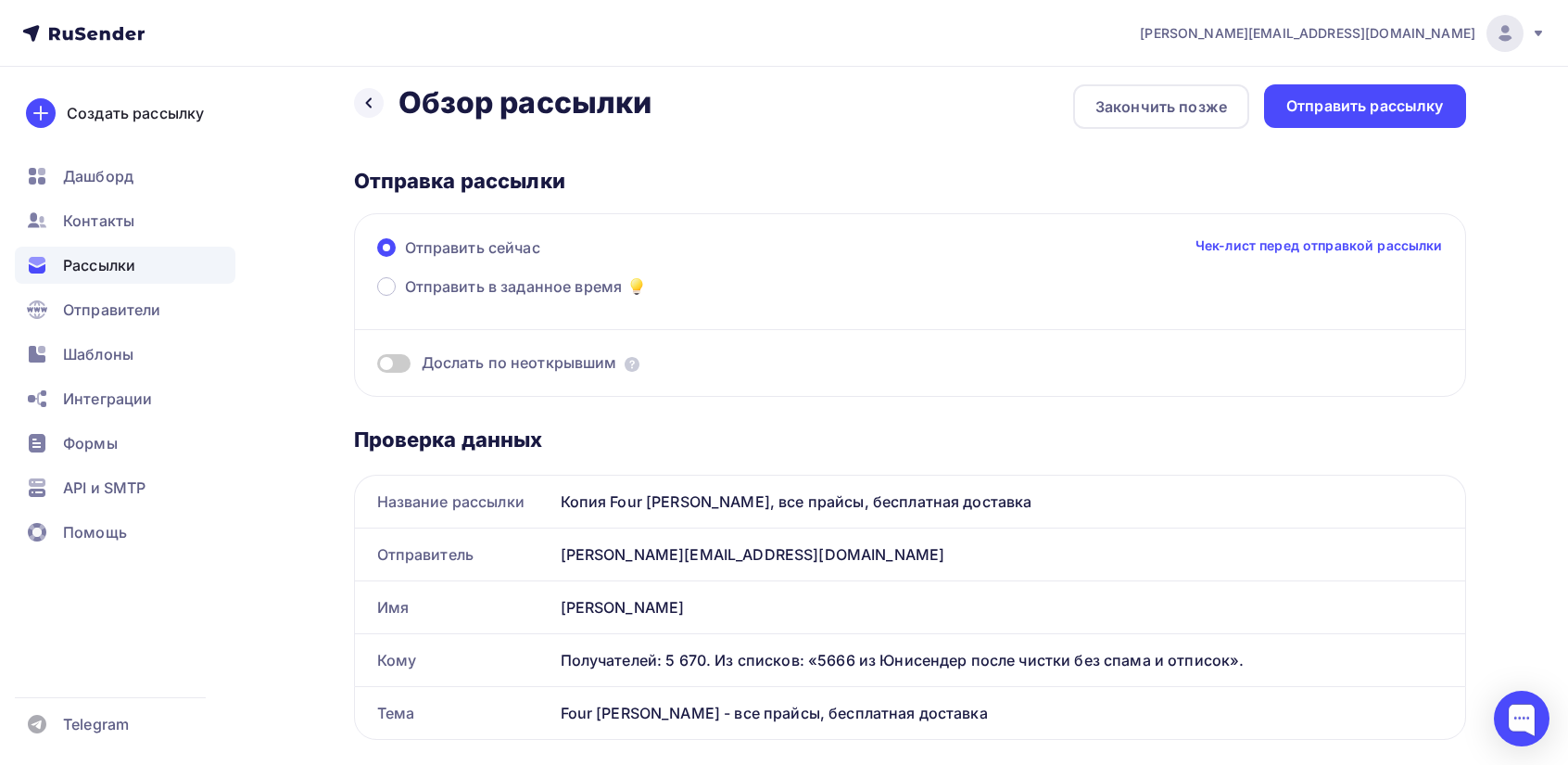
scroll to position [0, 0]
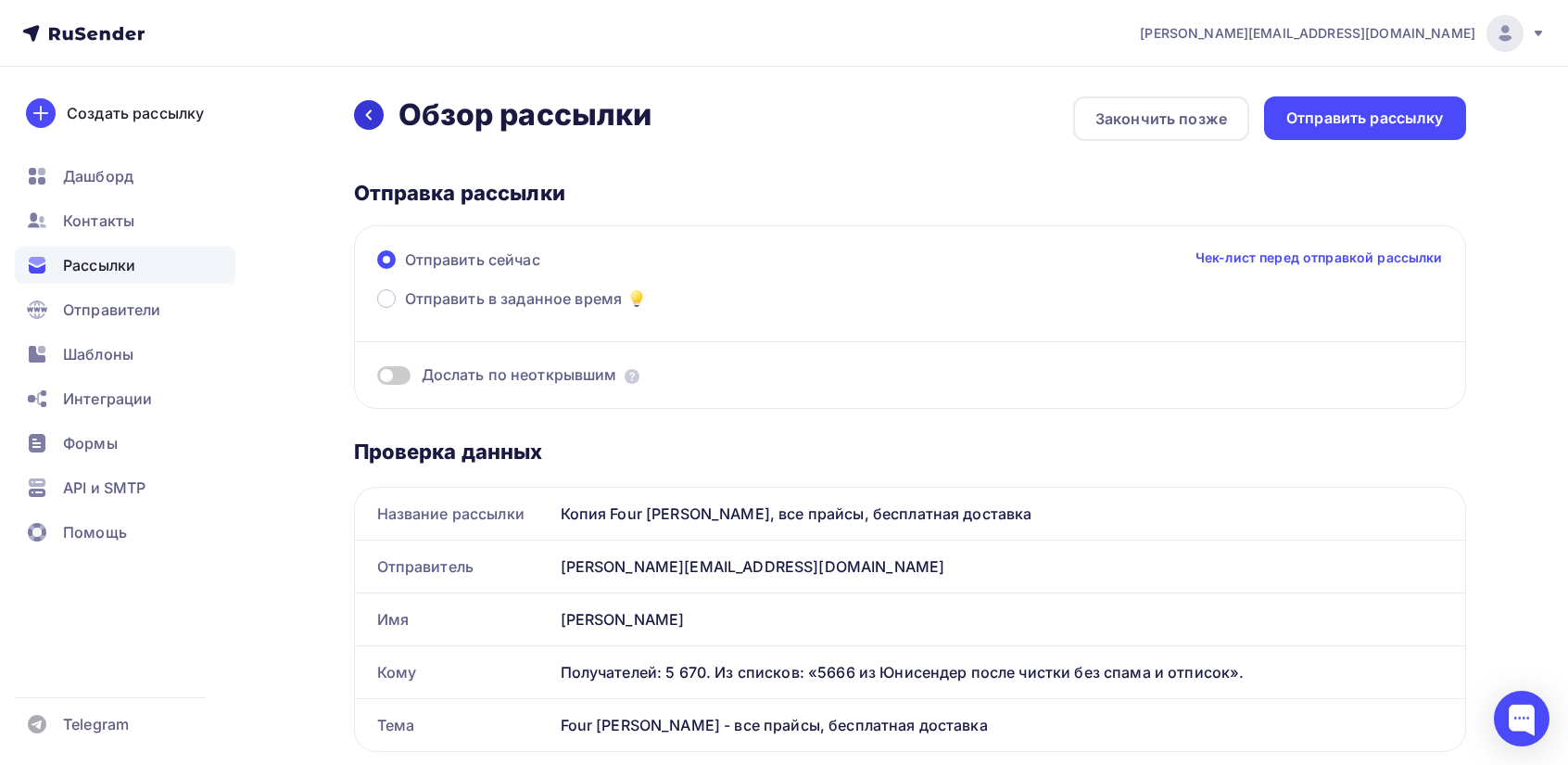
click at [375, 113] on icon at bounding box center [369, 115] width 15 height 15
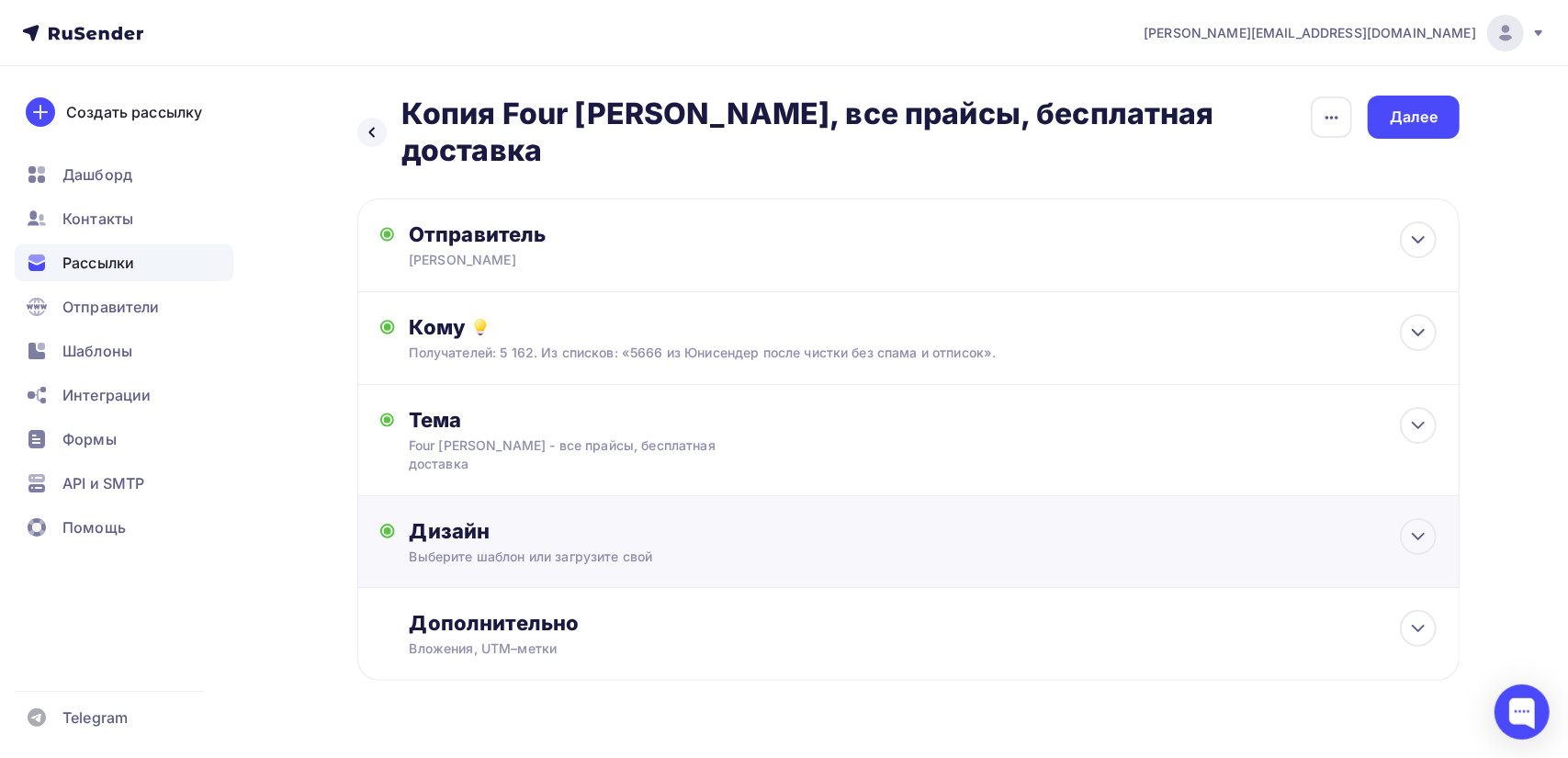
click at [568, 548] on div "Выберите шаблон или загрузите свой" at bounding box center [872, 556] width 925 height 18
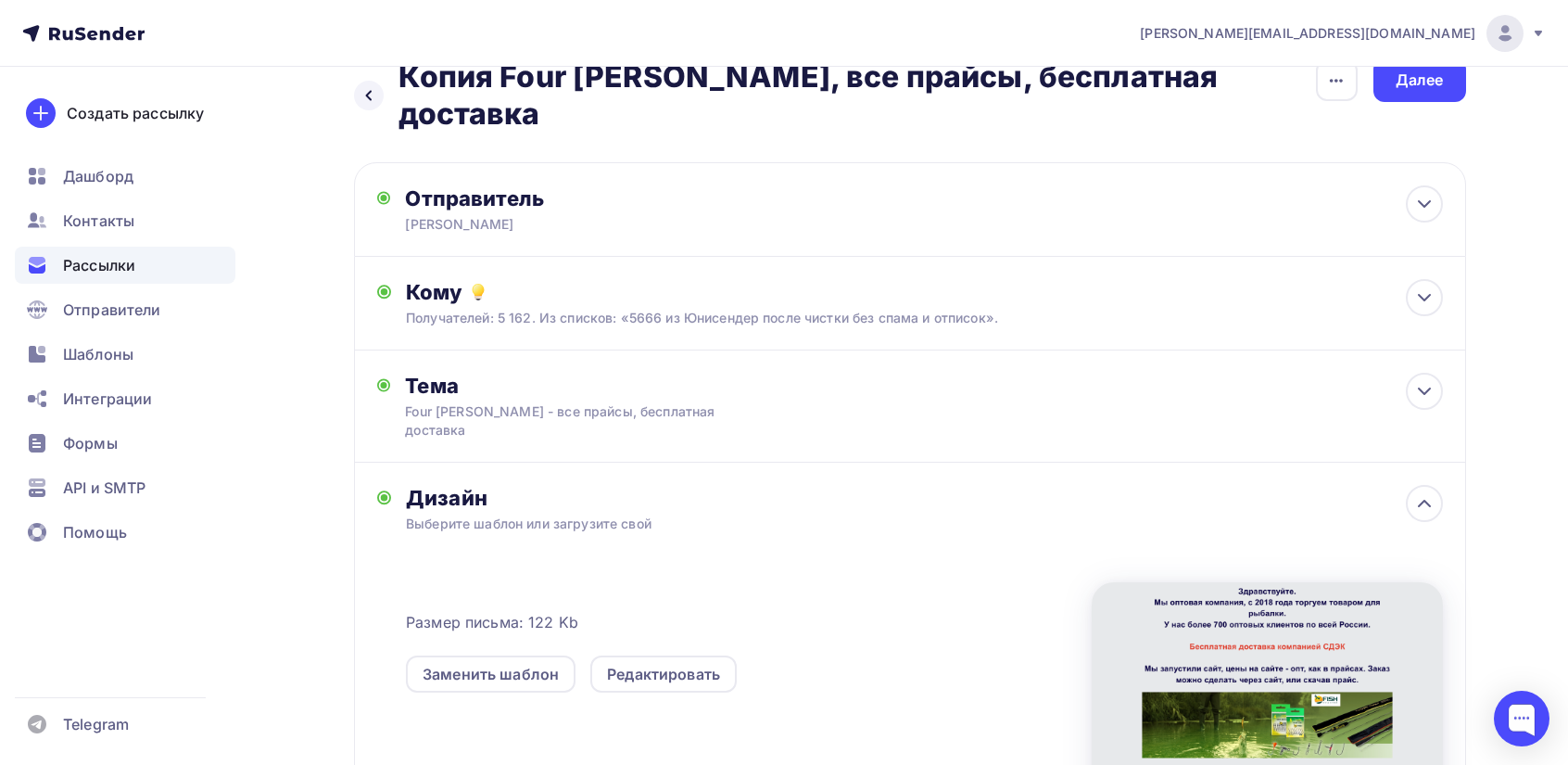
scroll to position [186, 0]
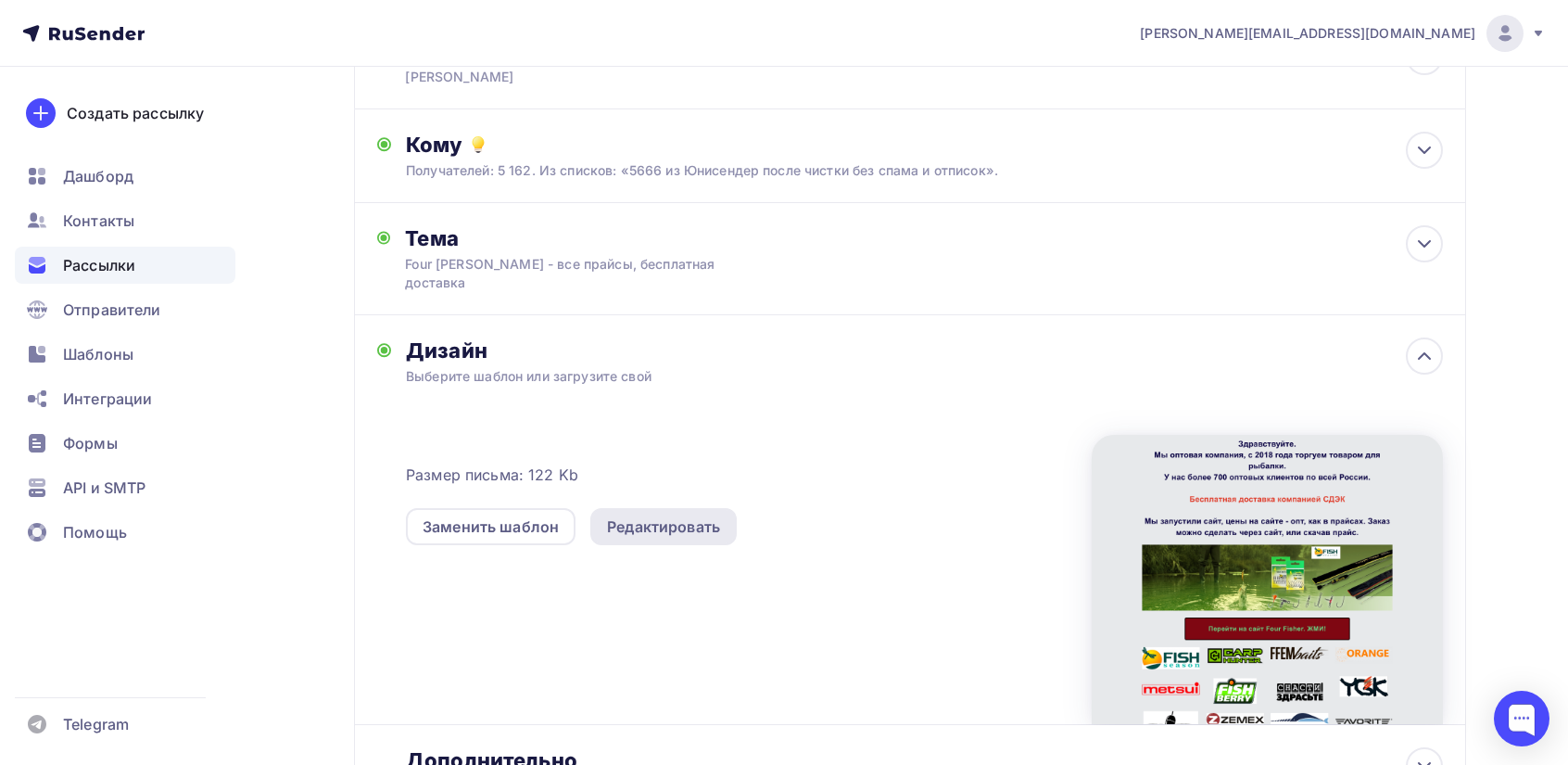
click at [665, 516] on div "Редактировать" at bounding box center [663, 526] width 113 height 22
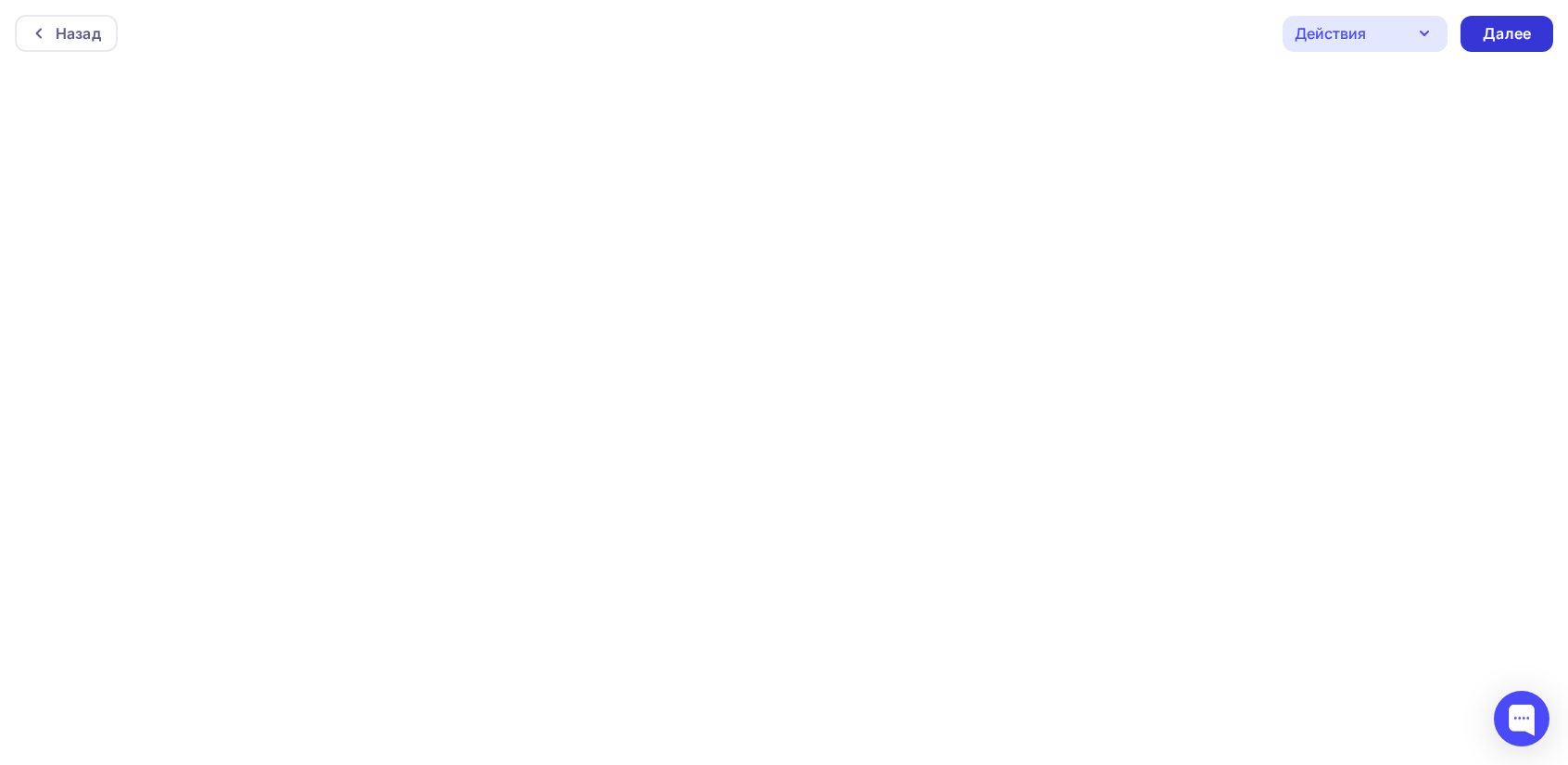
click at [1494, 36] on div "Далее" at bounding box center [1506, 33] width 48 height 21
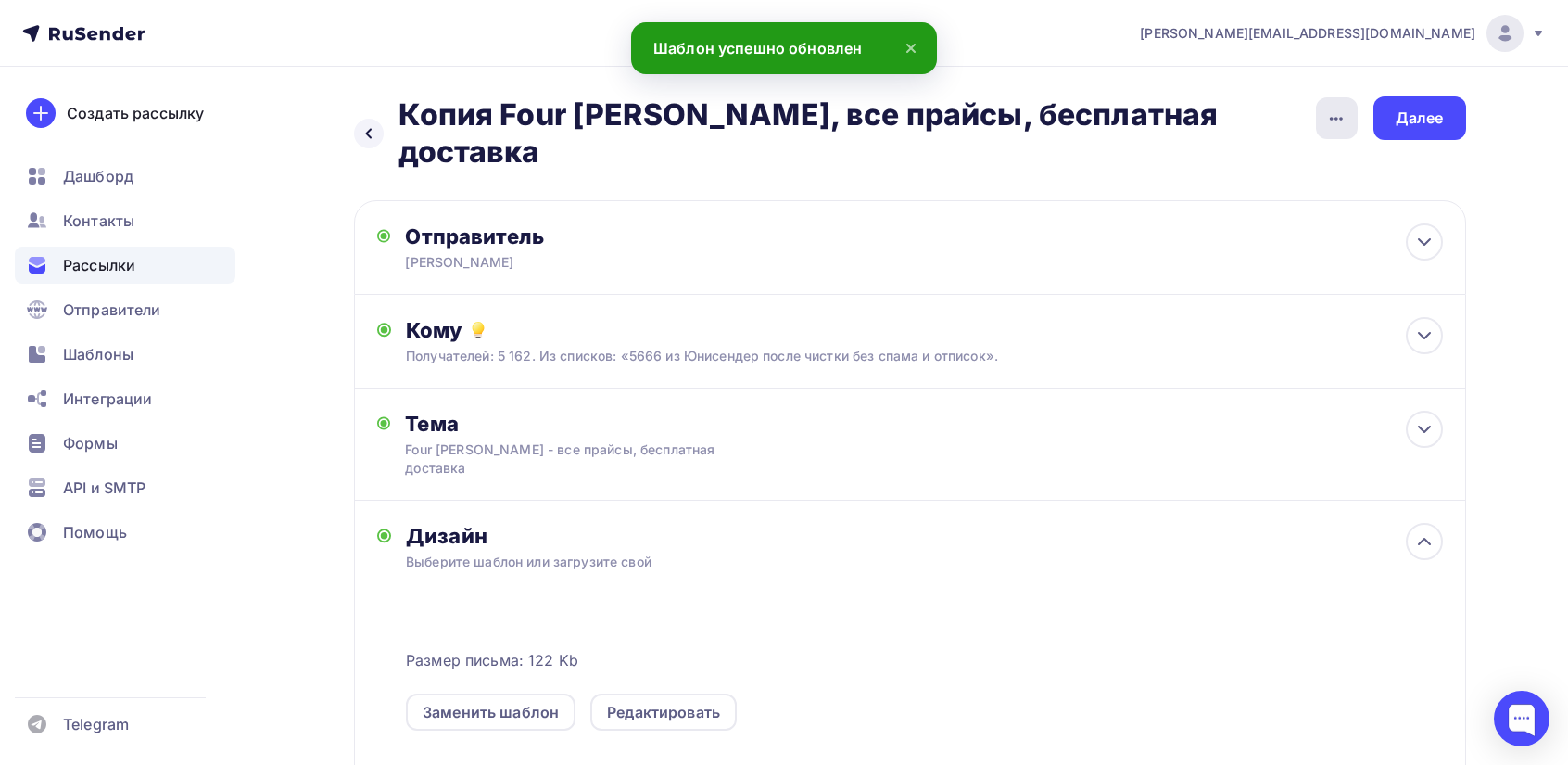
click at [1324, 117] on div "button" at bounding box center [1337, 118] width 42 height 42
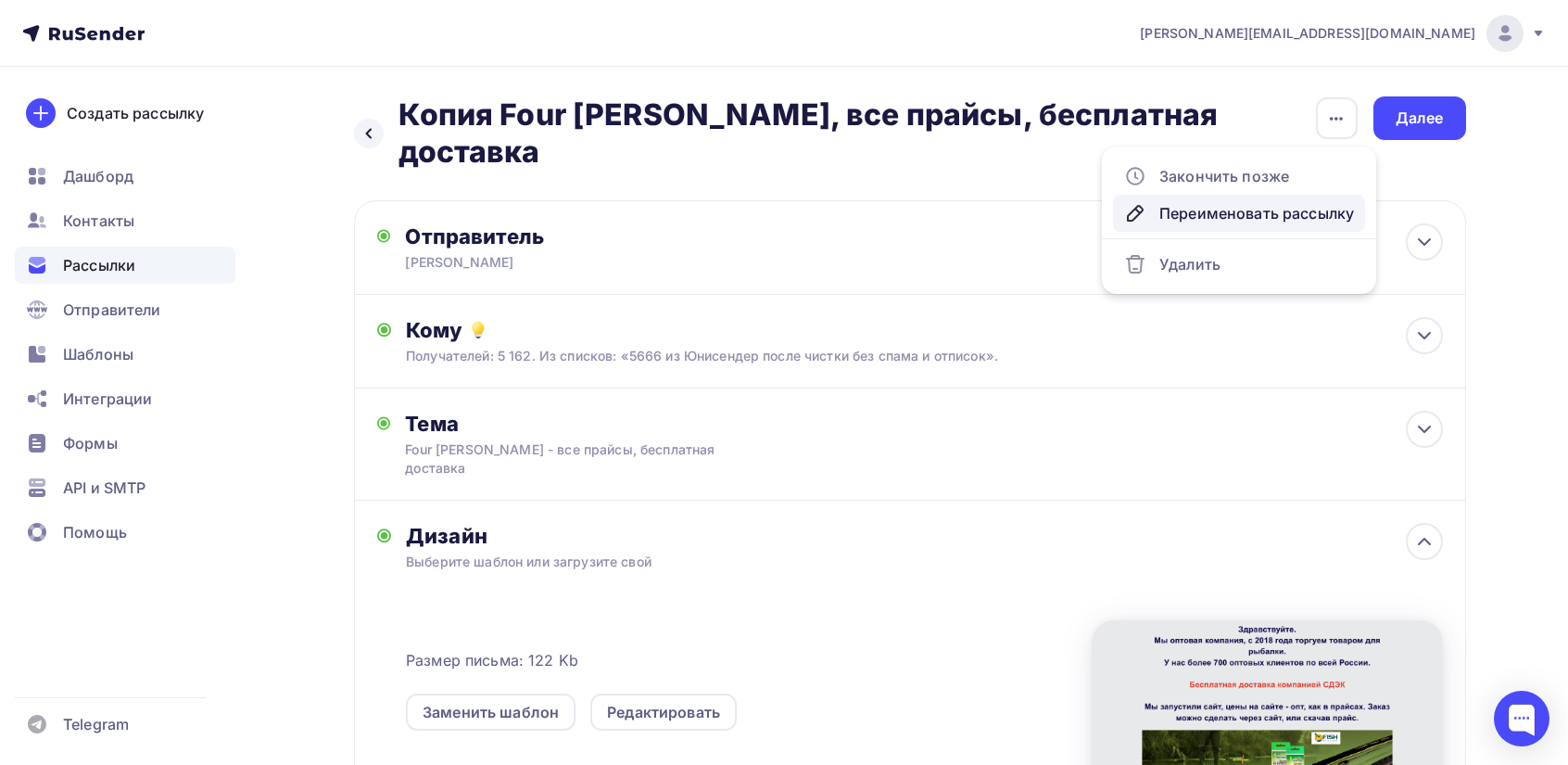
click at [1188, 210] on div "Переименовать рассылку" at bounding box center [1239, 212] width 230 height 22
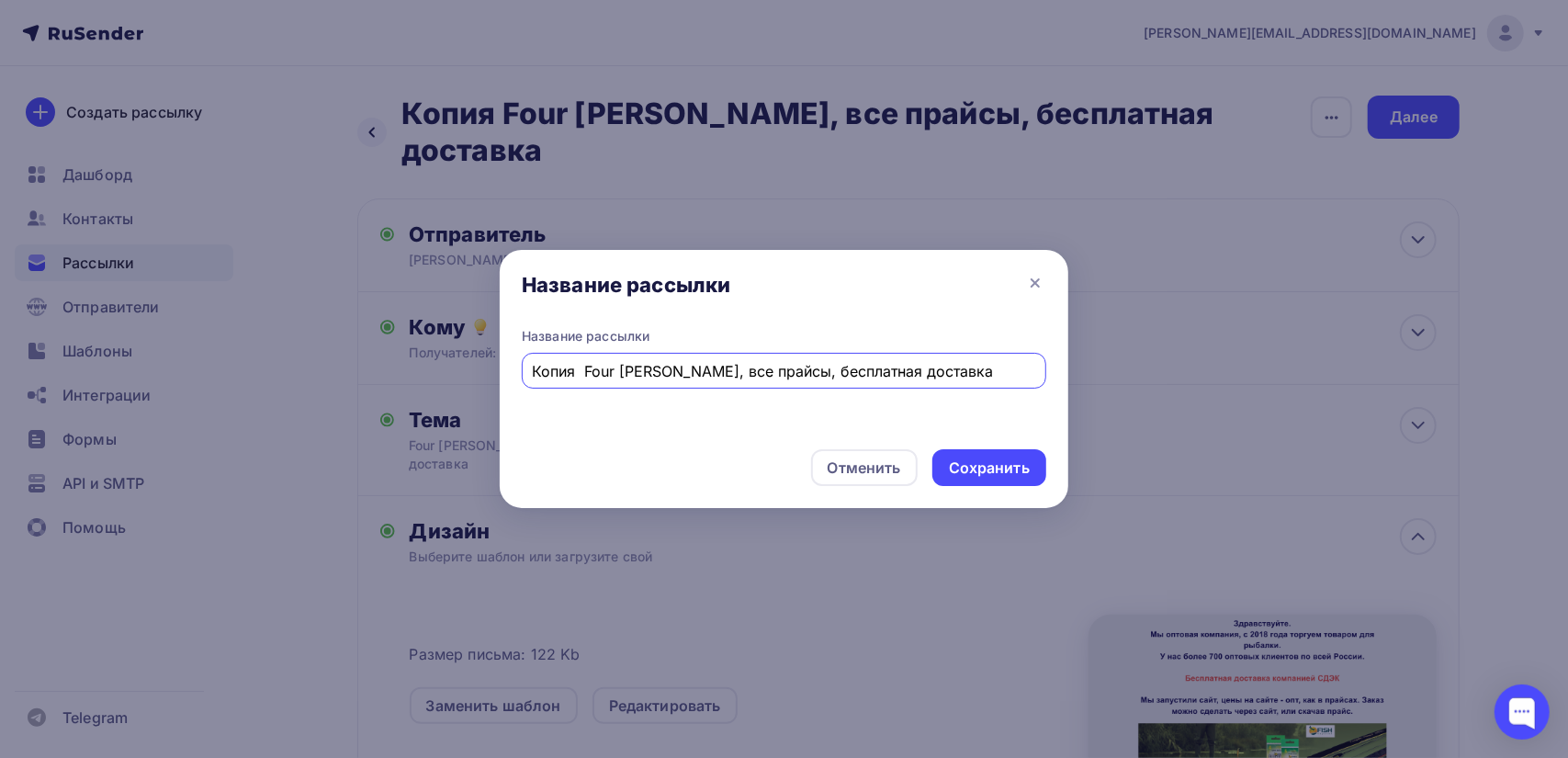
drag, startPoint x: 584, startPoint y: 372, endPoint x: 514, endPoint y: 371, distance: 70.0
click at [514, 371] on div "Название рассылки Копия Four [PERSON_NAME], все прайсы, бесплатная доставка" at bounding box center [784, 381] width 569 height 107
type input "Four [PERSON_NAME], все прайсы, бесплатная доставка"
click at [1024, 462] on div "Сохранить" at bounding box center [990, 468] width 81 height 21
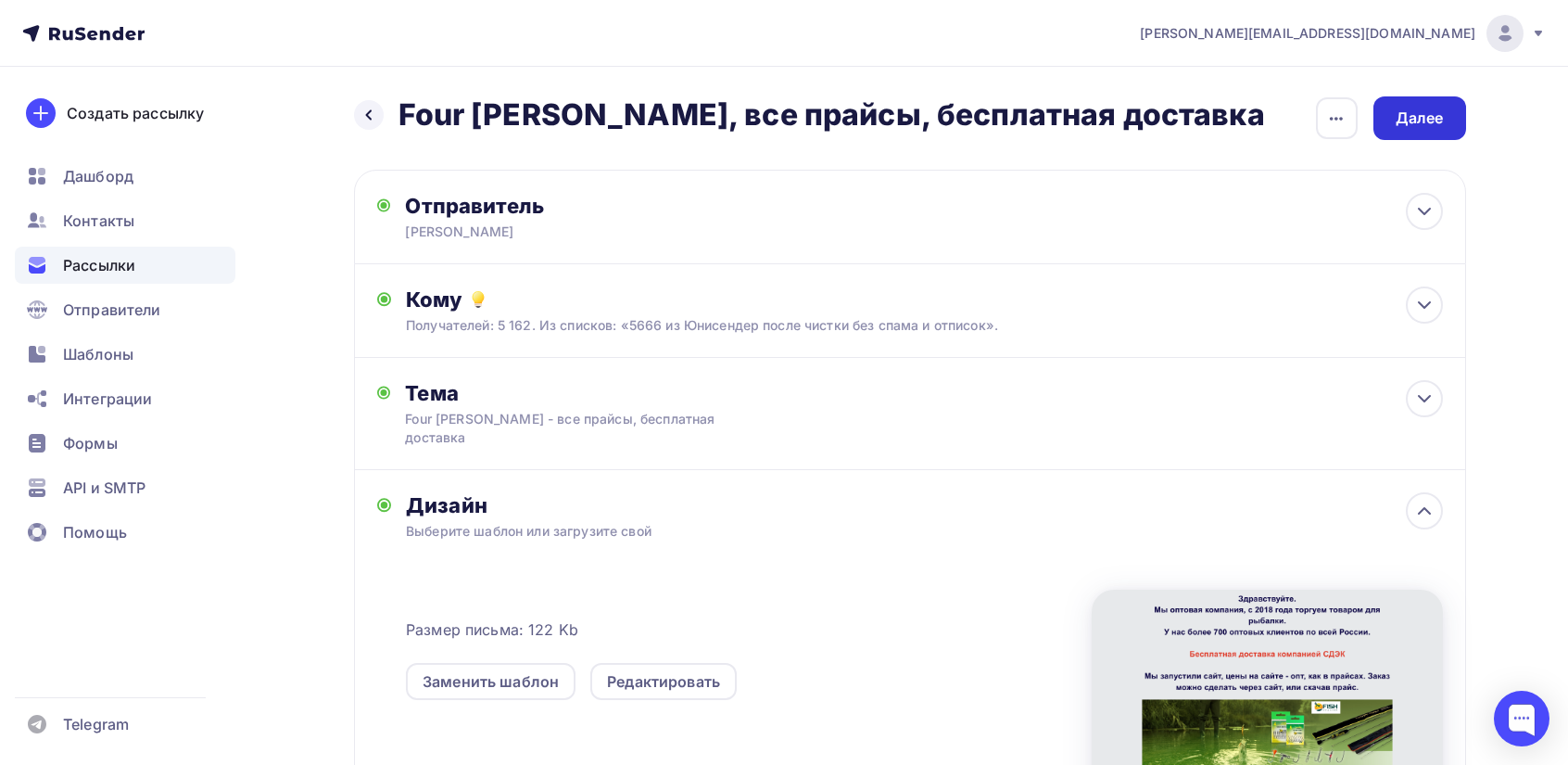
click at [1433, 117] on div "Далее" at bounding box center [1420, 118] width 48 height 21
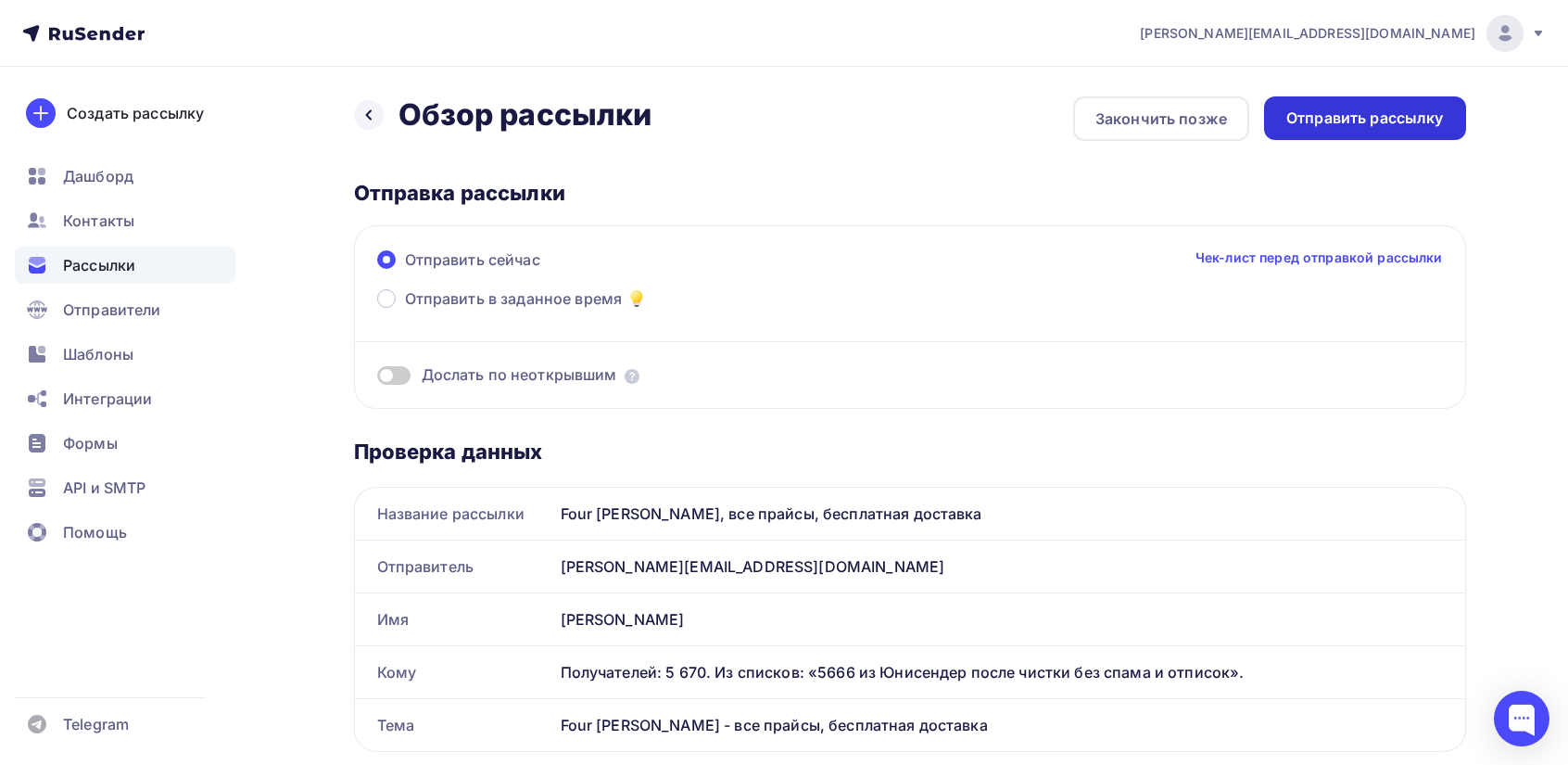
click at [1361, 116] on div "Отправить рассылку" at bounding box center [1365, 118] width 158 height 21
